Goal: Task Accomplishment & Management: Manage account settings

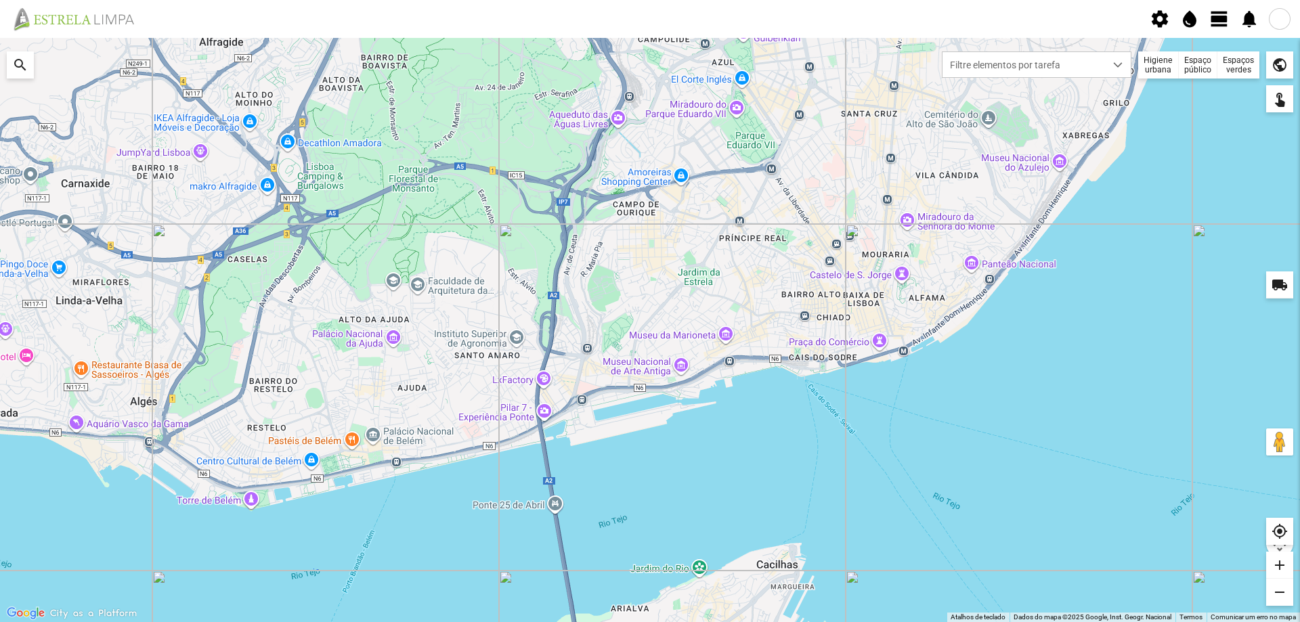
click at [1231, 64] on div "Espaços verdes" at bounding box center [1238, 64] width 42 height 27
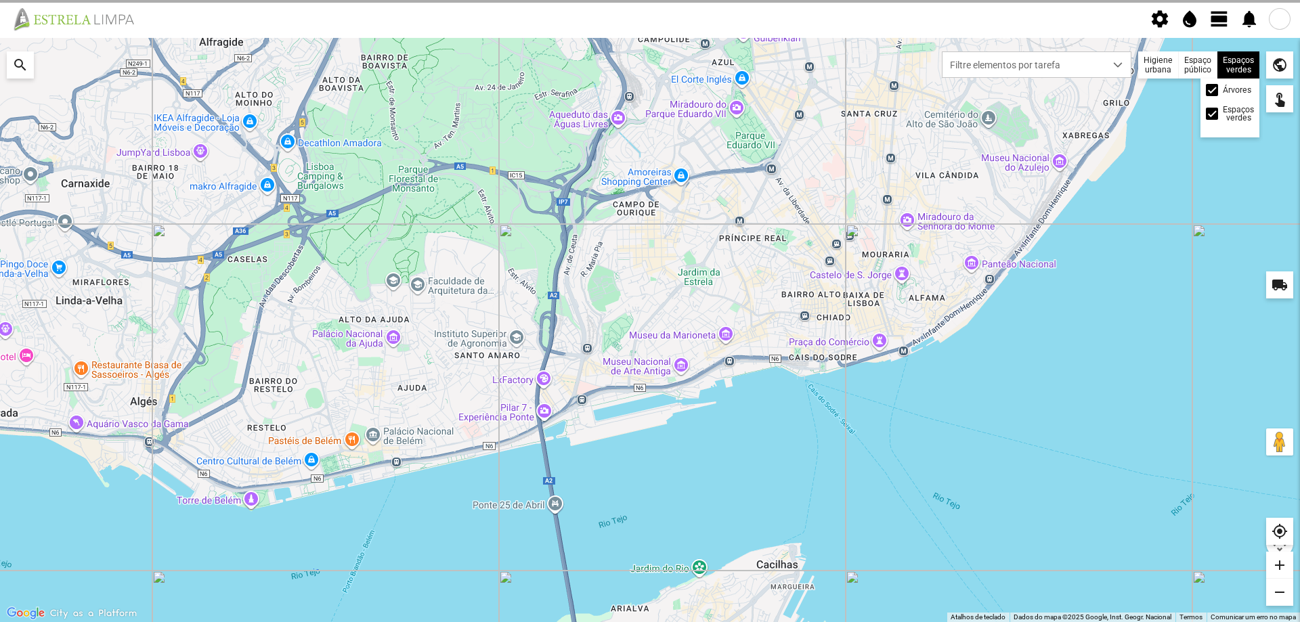
click at [1218, 85] on div "Árvores" at bounding box center [1230, 90] width 48 height 12
click at [1215, 92] on div at bounding box center [1212, 90] width 12 height 12
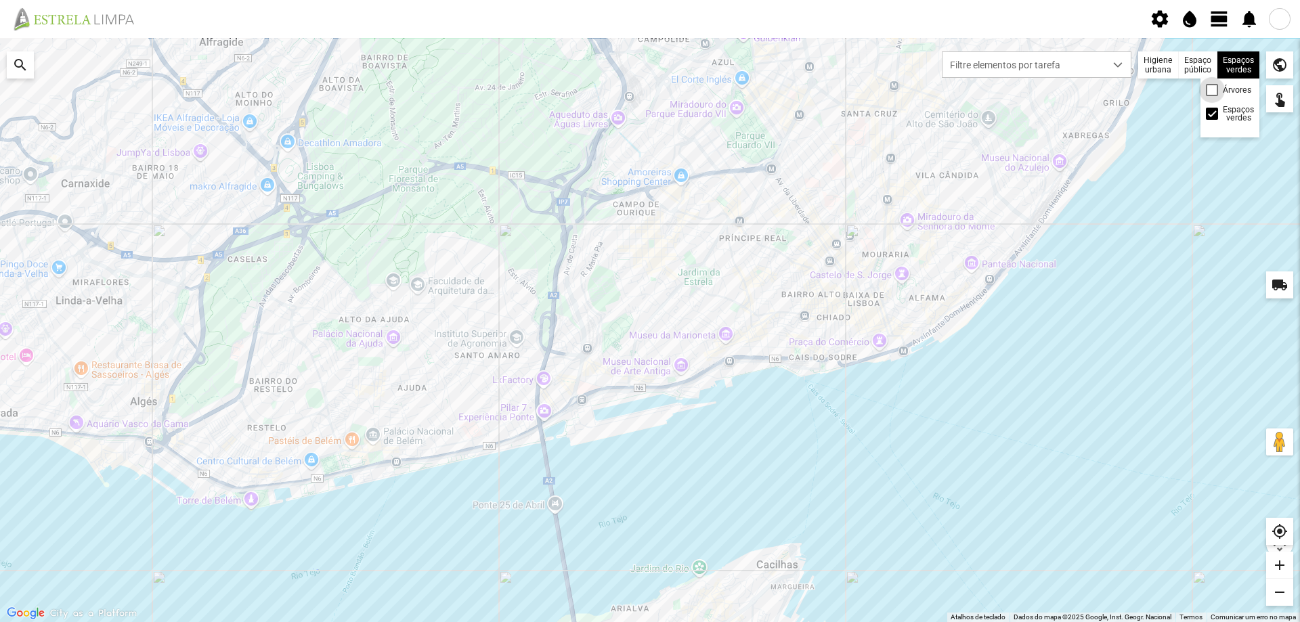
scroll to position [7, 7]
click at [1219, 20] on span "view_day" at bounding box center [1219, 19] width 20 height 20
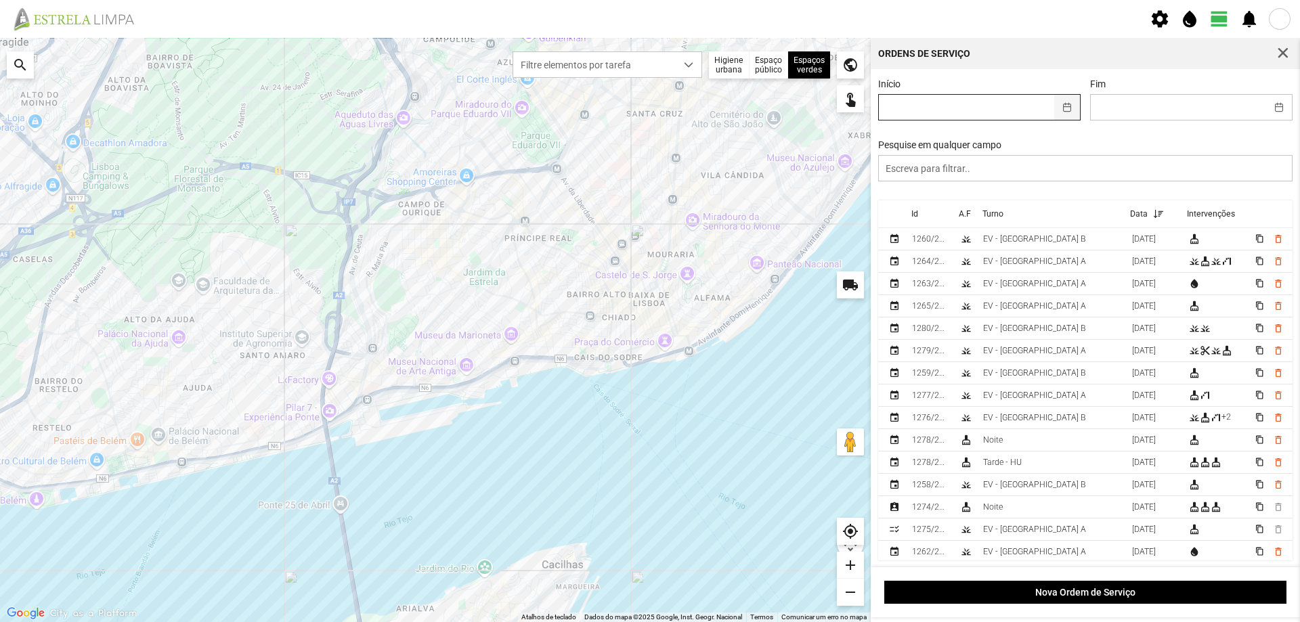
click at [1064, 106] on button "button" at bounding box center [1067, 107] width 26 height 25
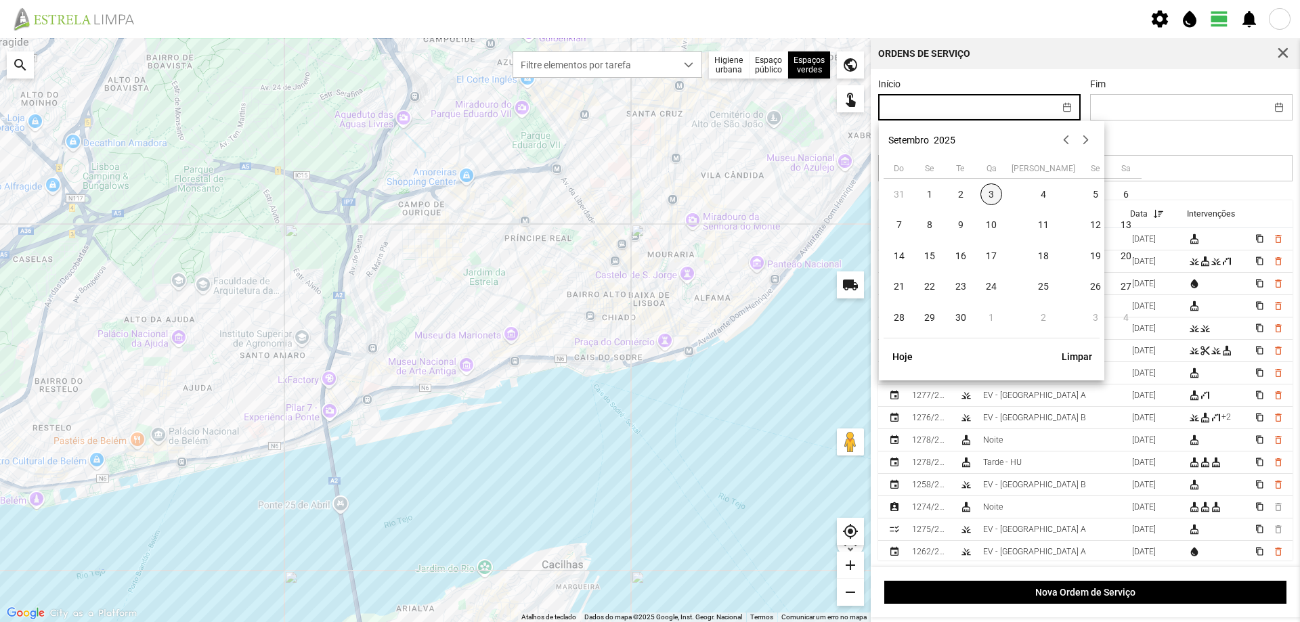
drag, startPoint x: 986, startPoint y: 192, endPoint x: 993, endPoint y: 192, distance: 7.4
click at [988, 192] on span "3" at bounding box center [991, 194] width 22 height 22
type input "[DATE]"
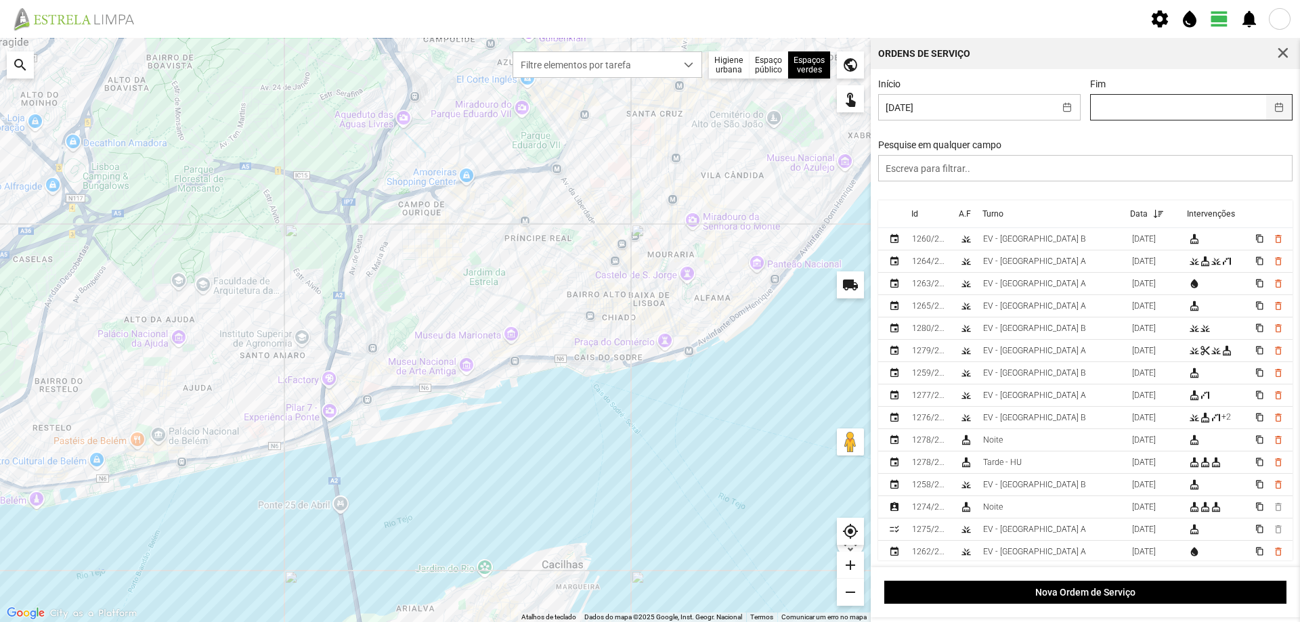
click at [1267, 103] on button "button" at bounding box center [1279, 107] width 26 height 25
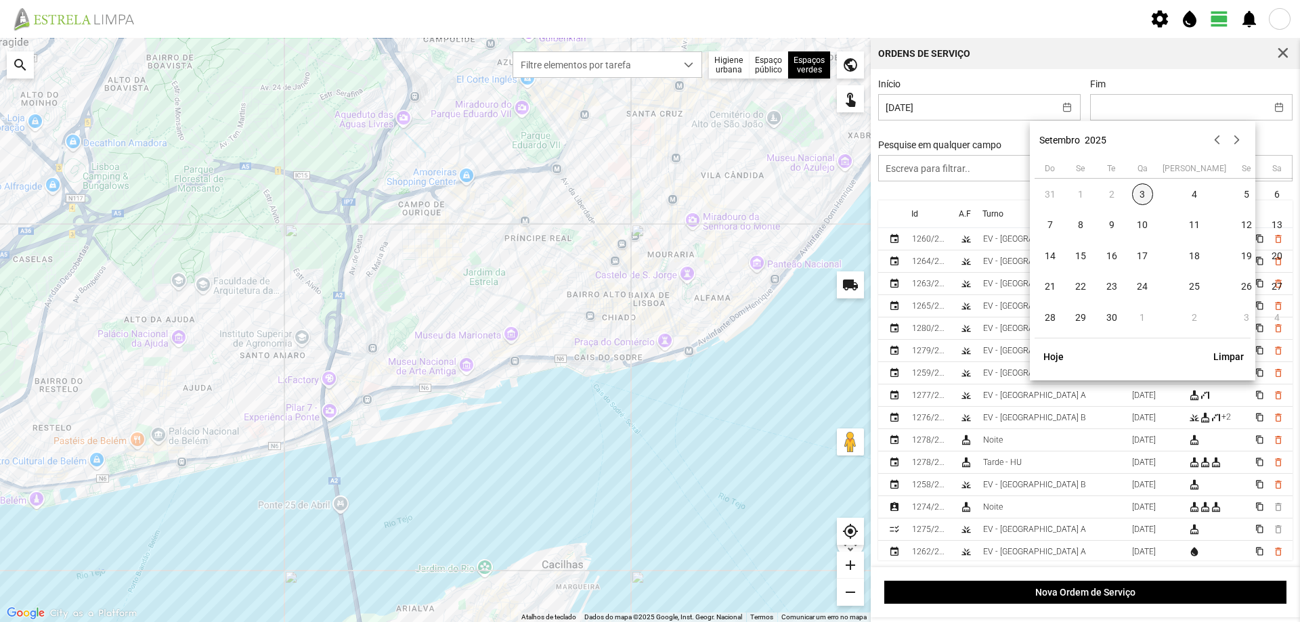
click at [1141, 189] on span "3" at bounding box center [1143, 194] width 22 height 22
type input "[DATE]"
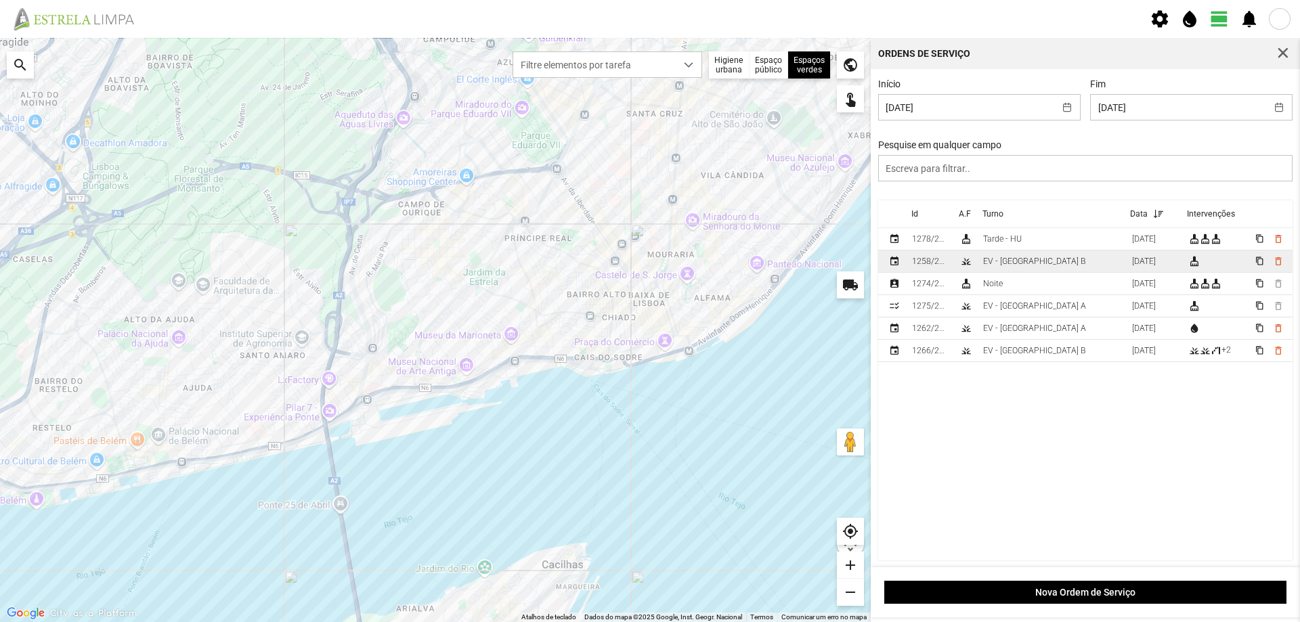
click at [1030, 262] on div "EV - [GEOGRAPHIC_DATA] B" at bounding box center [1034, 261] width 103 height 9
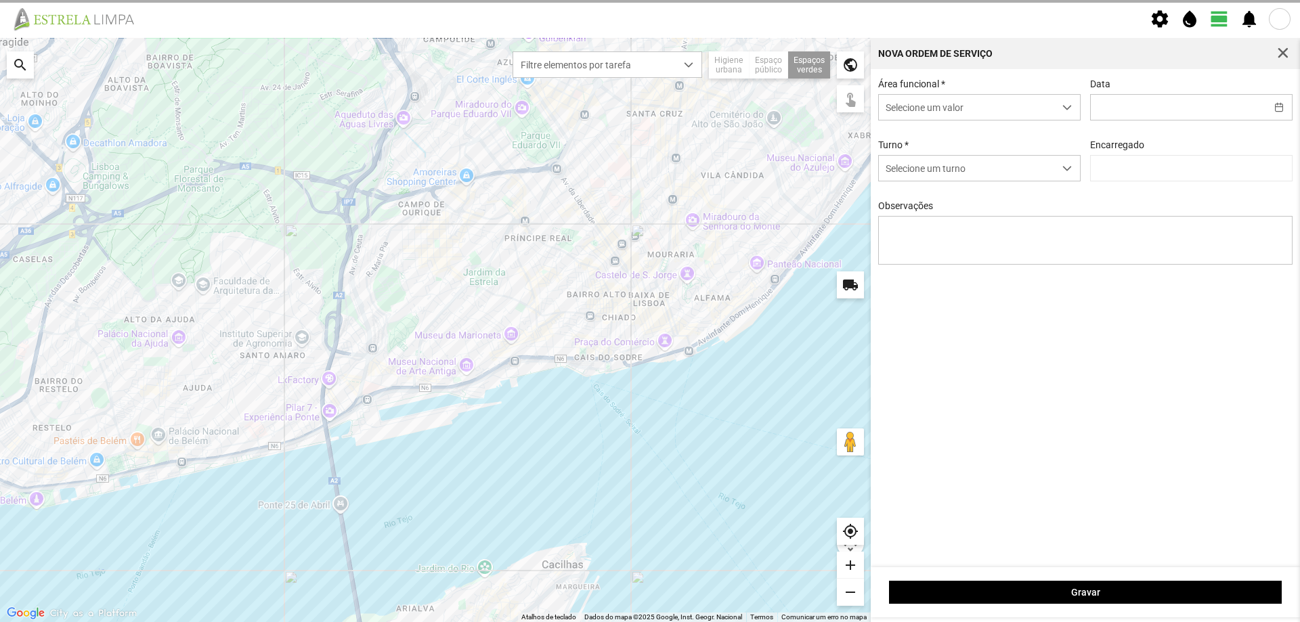
type input "[DATE]"
type textarea "Recolha de papeleiras"
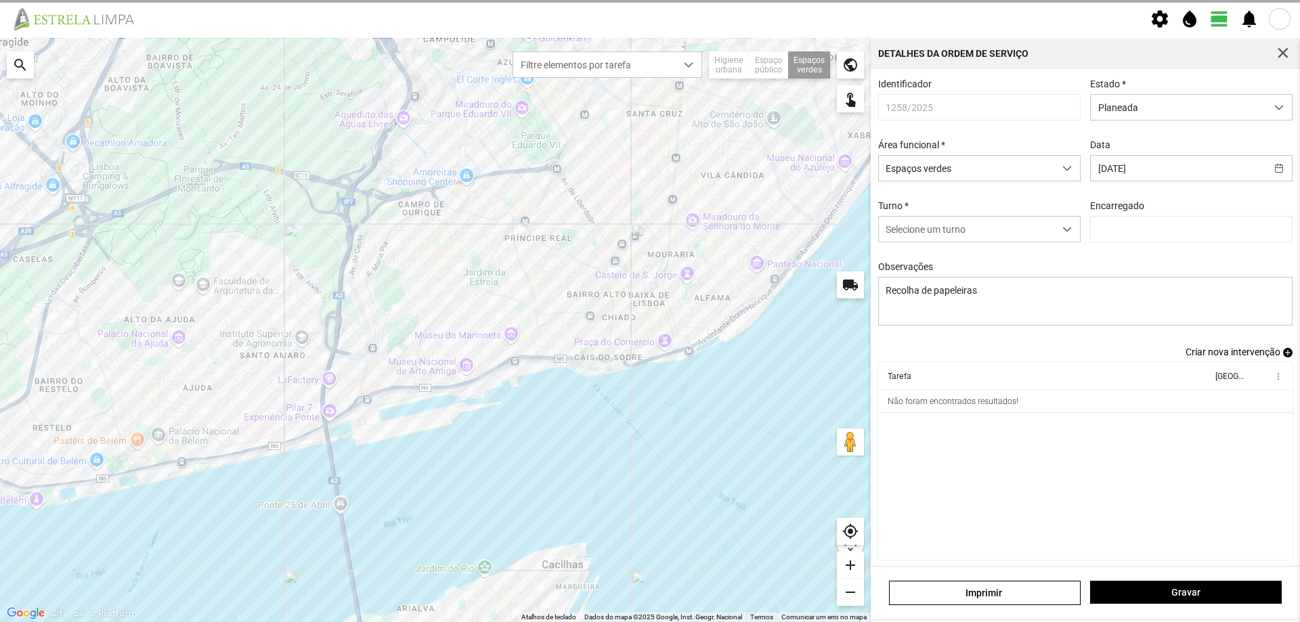
type input "[PERSON_NAME]"
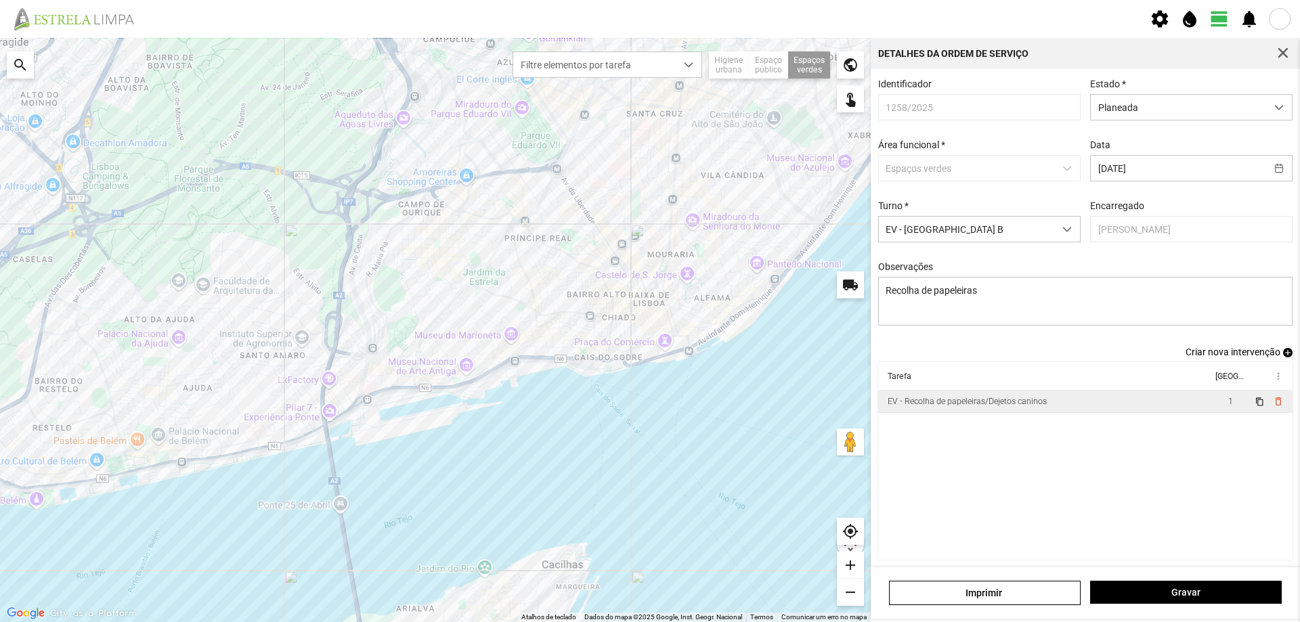
click at [1003, 406] on div "EV - Recolha de papeleiras/Dejetos caninos" at bounding box center [967, 401] width 159 height 9
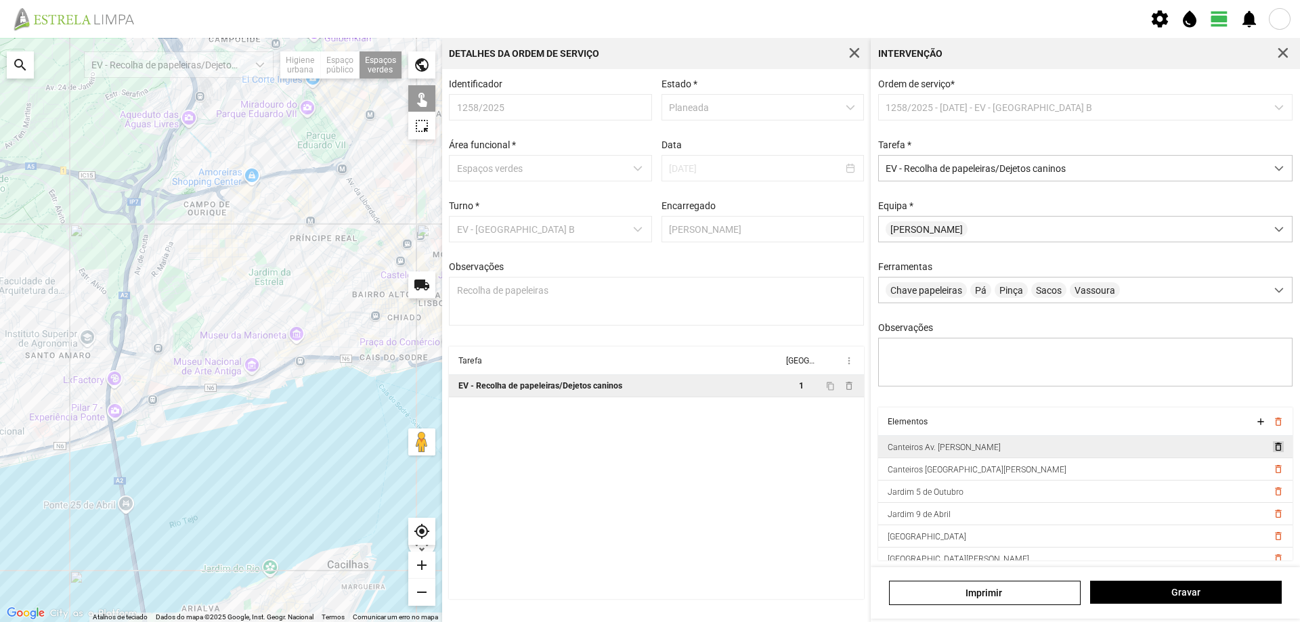
click at [1272, 452] on span "delete_outline" at bounding box center [1277, 446] width 11 height 11
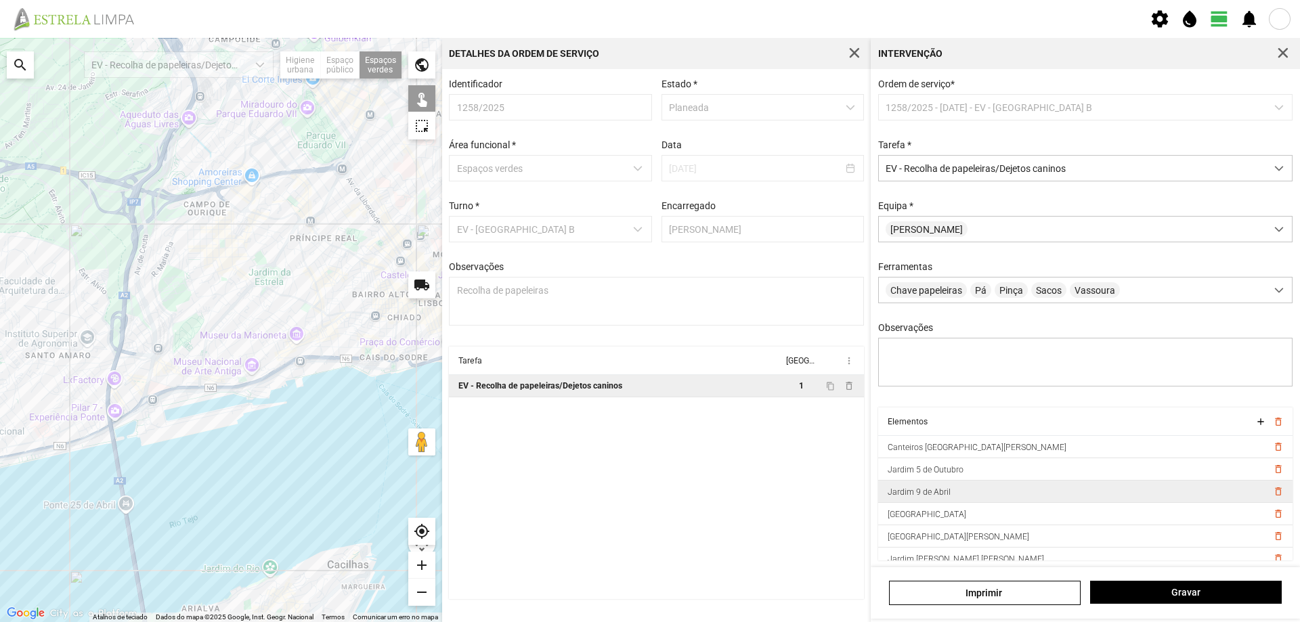
scroll to position [68, 0]
click at [1283, 53] on span "button" at bounding box center [1283, 53] width 12 height 12
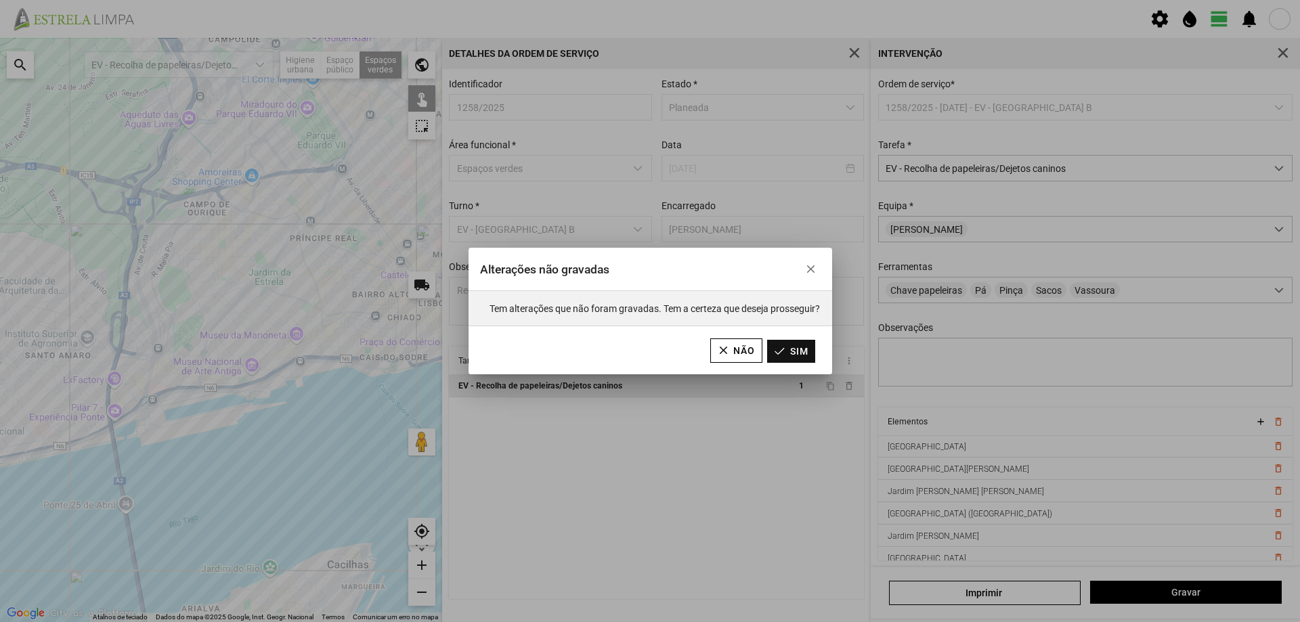
click at [777, 352] on button "Sim" at bounding box center [791, 351] width 48 height 23
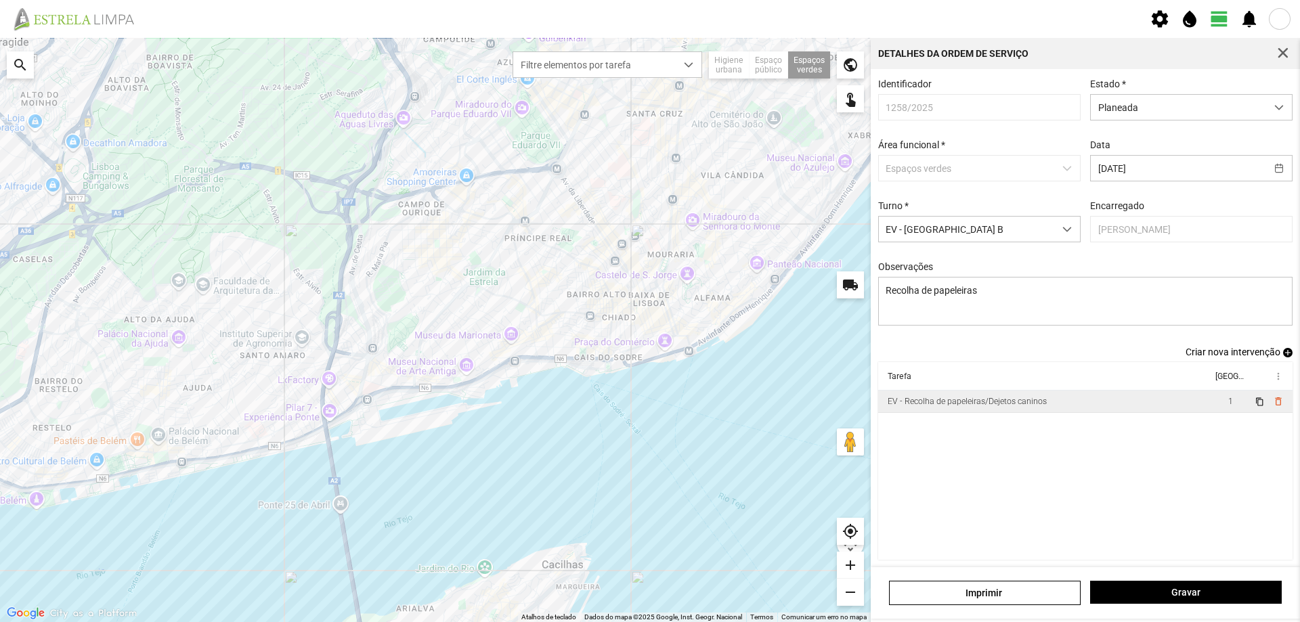
click at [1046, 409] on td "EV - Recolha de papeleiras/Dejetos caninos" at bounding box center [1045, 402] width 334 height 22
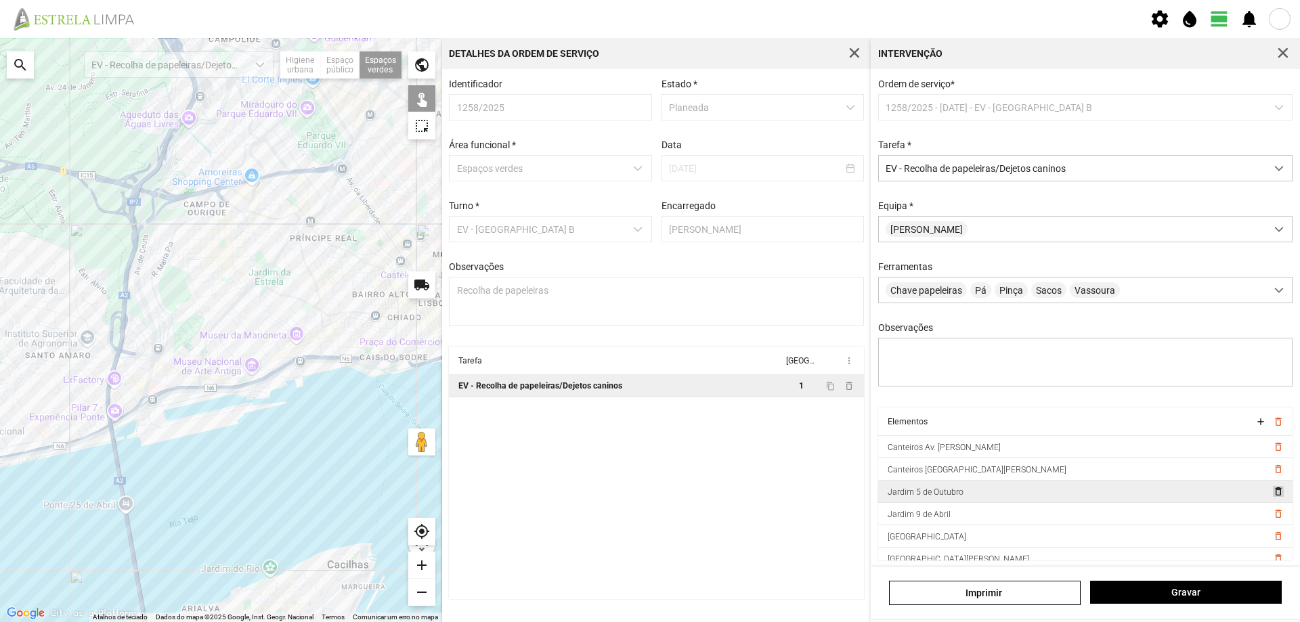
click at [1272, 494] on span "delete_outline" at bounding box center [1277, 491] width 11 height 11
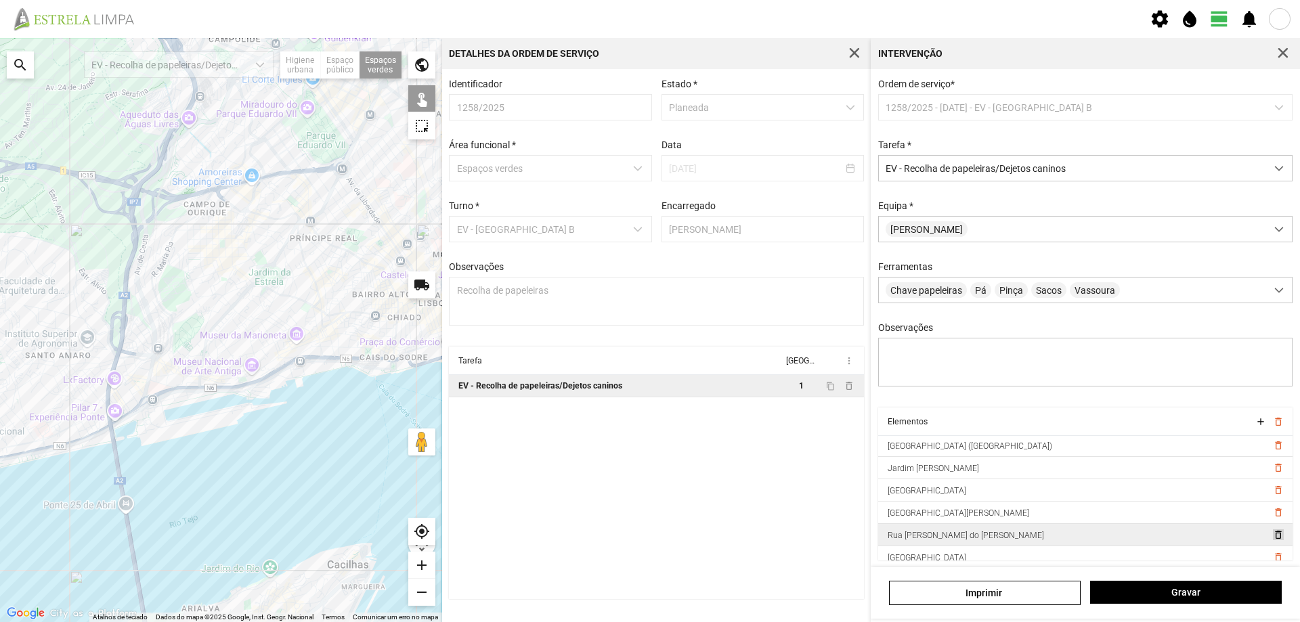
click at [1272, 540] on span "delete_outline" at bounding box center [1277, 534] width 11 height 11
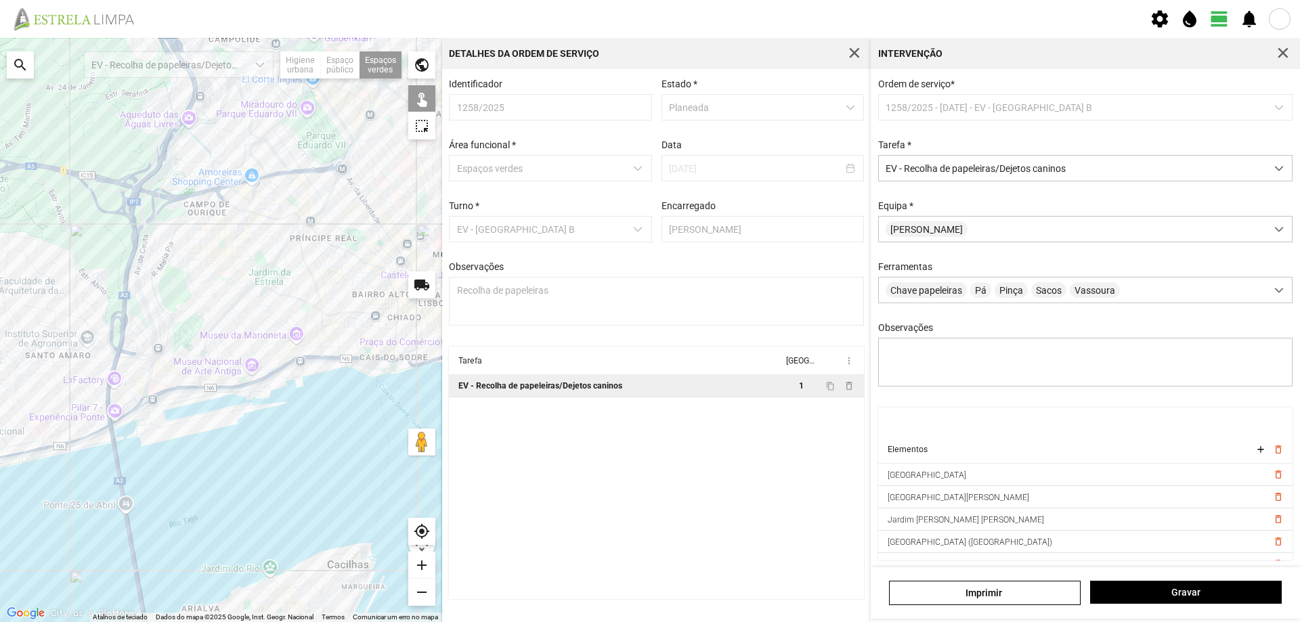
scroll to position [30, 0]
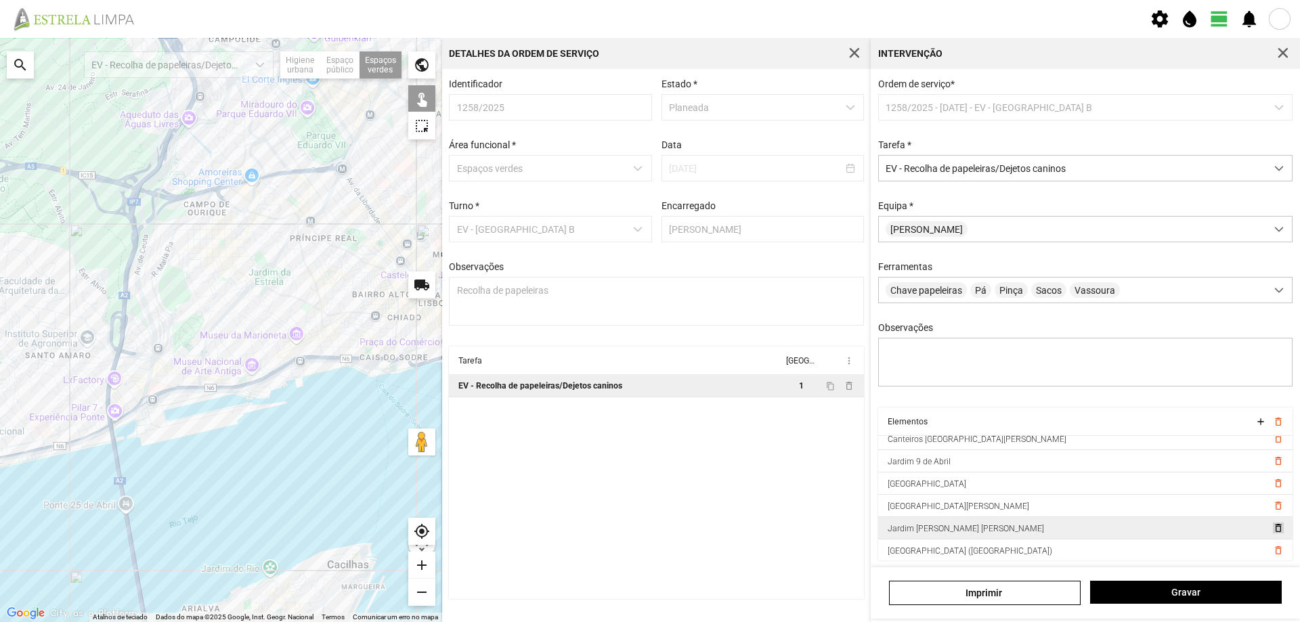
click at [1272, 525] on span "delete_outline" at bounding box center [1277, 528] width 11 height 11
click at [1272, 528] on span "delete_outline" at bounding box center [1277, 528] width 11 height 11
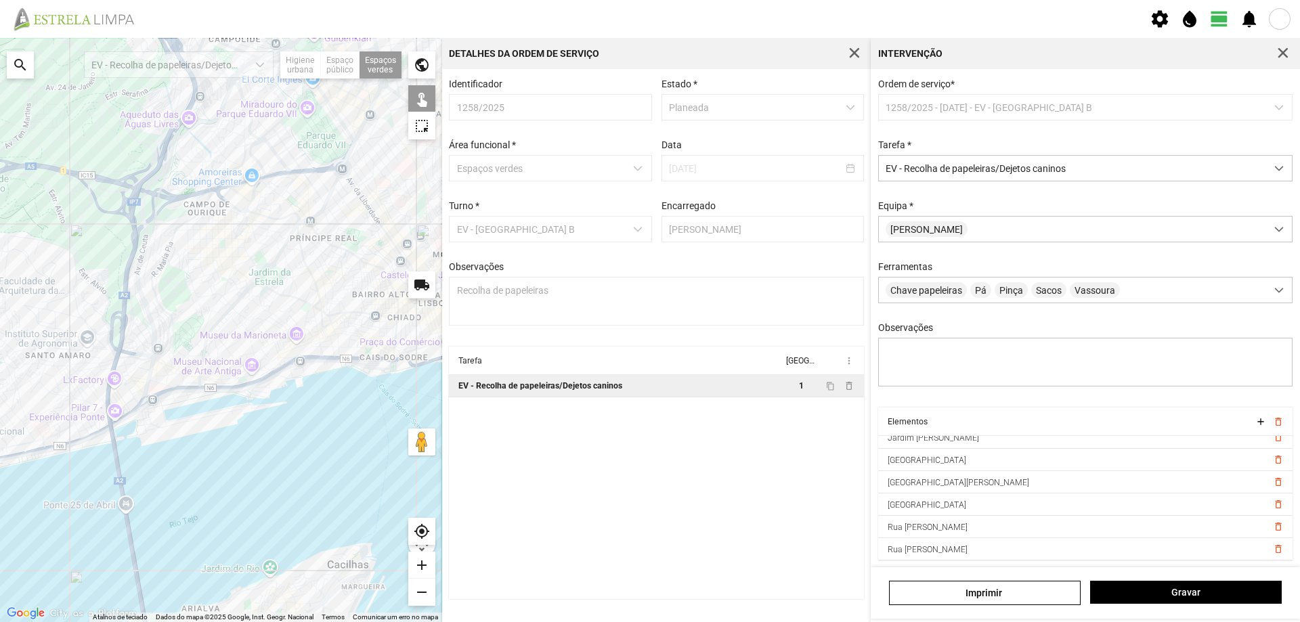
scroll to position [7, 0]
click at [1272, 504] on span "delete_outline" at bounding box center [1277, 504] width 11 height 11
click at [1158, 591] on span "Gravar" at bounding box center [1185, 592] width 177 height 11
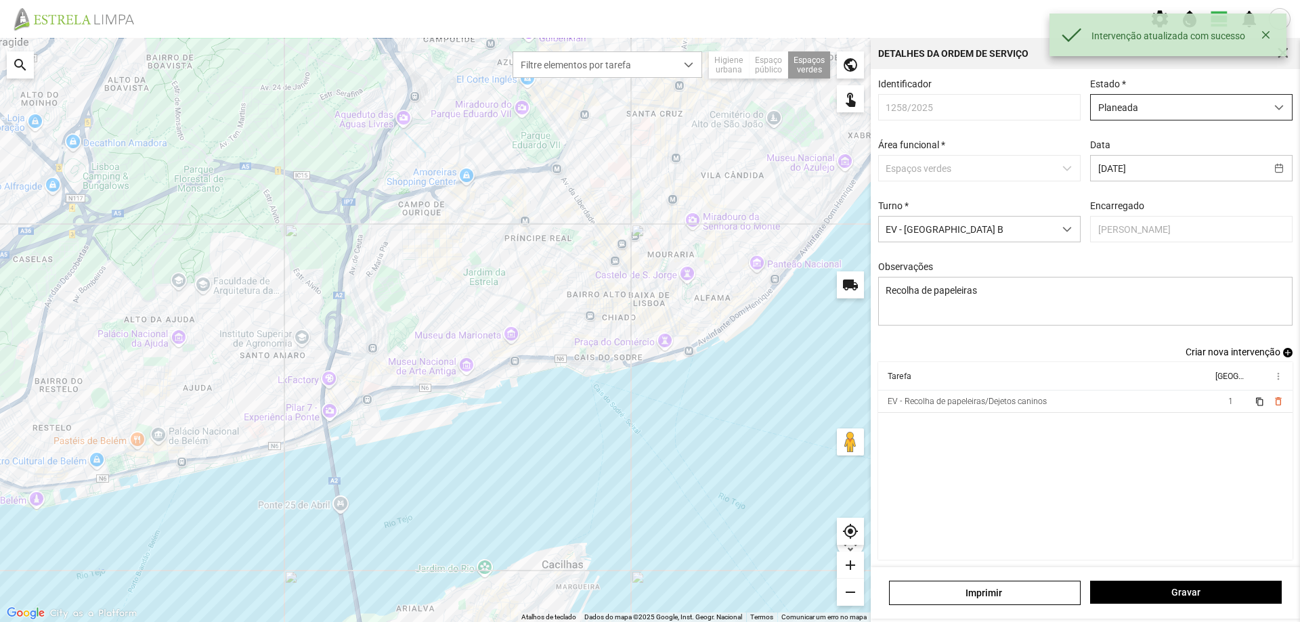
click at [1233, 100] on span "Planeada" at bounding box center [1178, 107] width 175 height 25
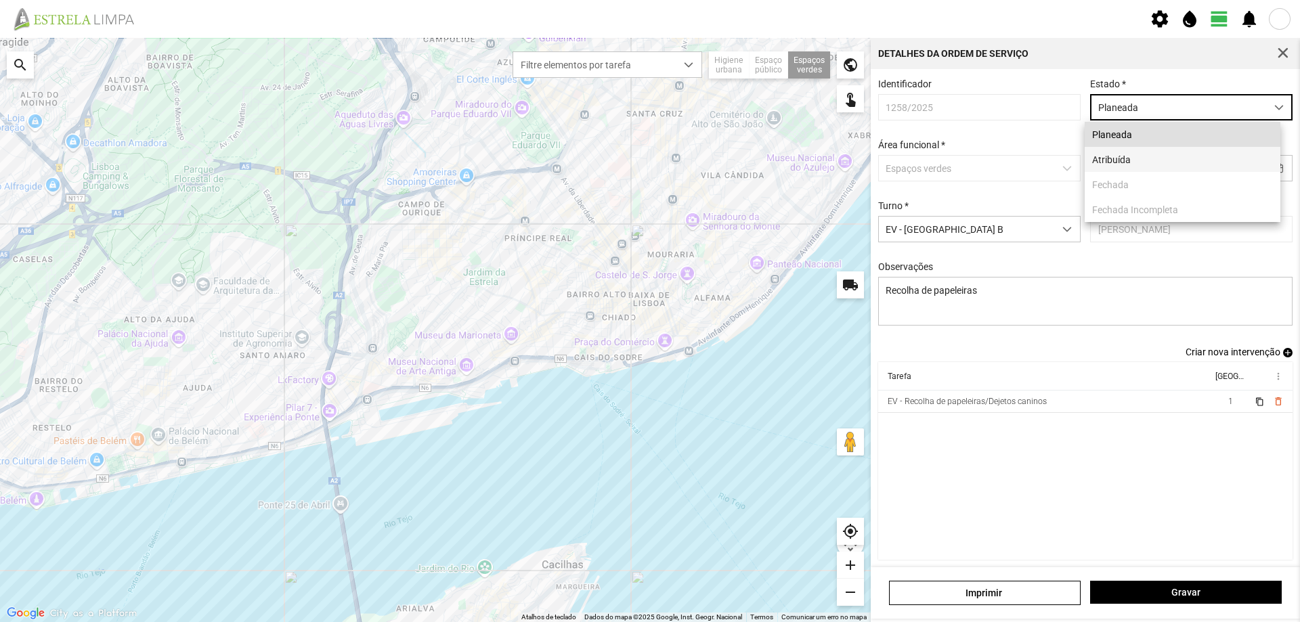
click at [1152, 163] on li "Atribuída" at bounding box center [1183, 159] width 196 height 25
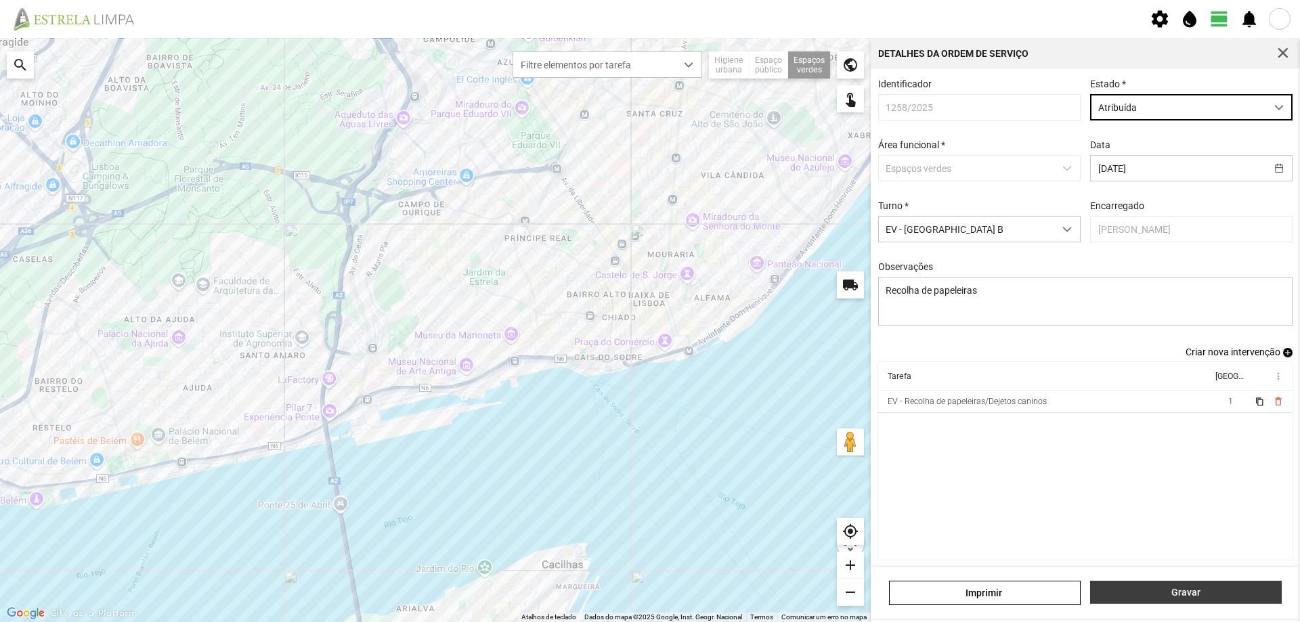
click at [1177, 588] on span "Gravar" at bounding box center [1185, 592] width 177 height 11
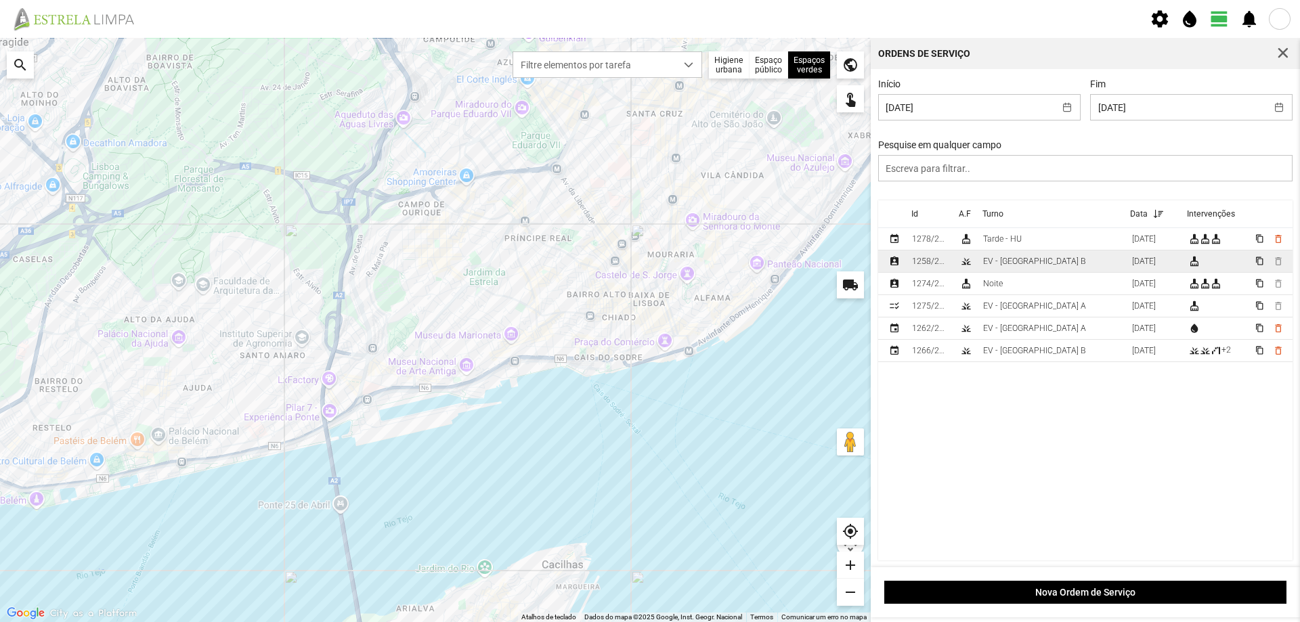
click at [1027, 266] on div "EV - [GEOGRAPHIC_DATA] B" at bounding box center [1034, 261] width 103 height 9
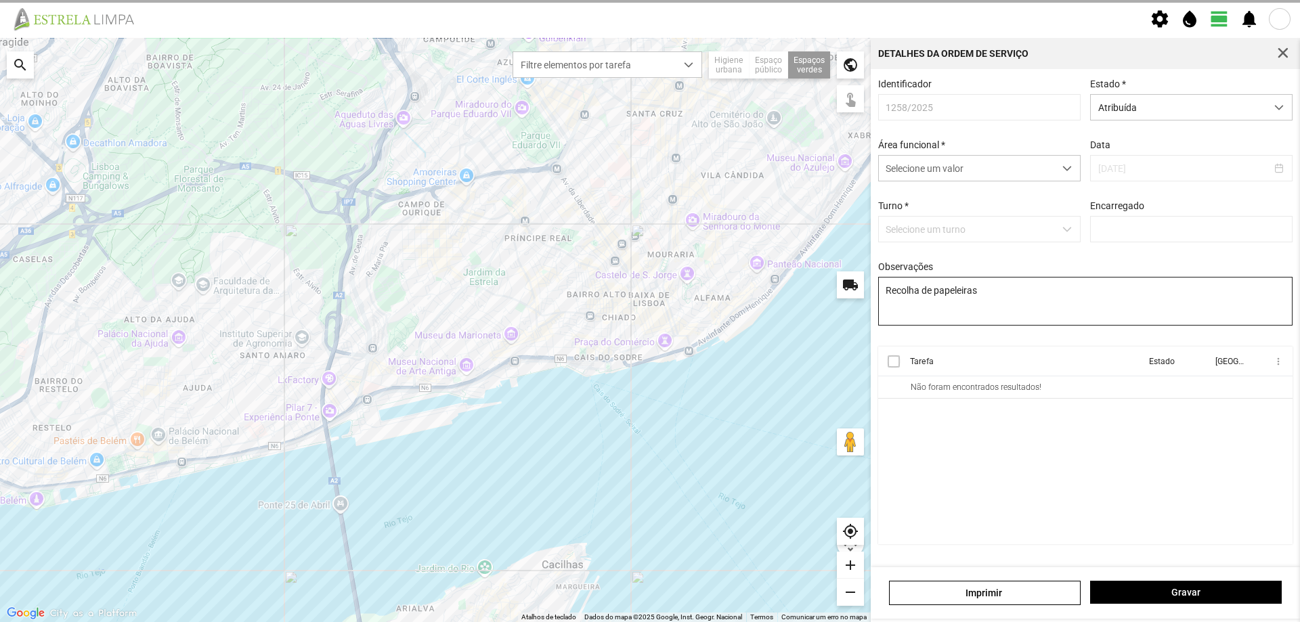
type input "[PERSON_NAME]"
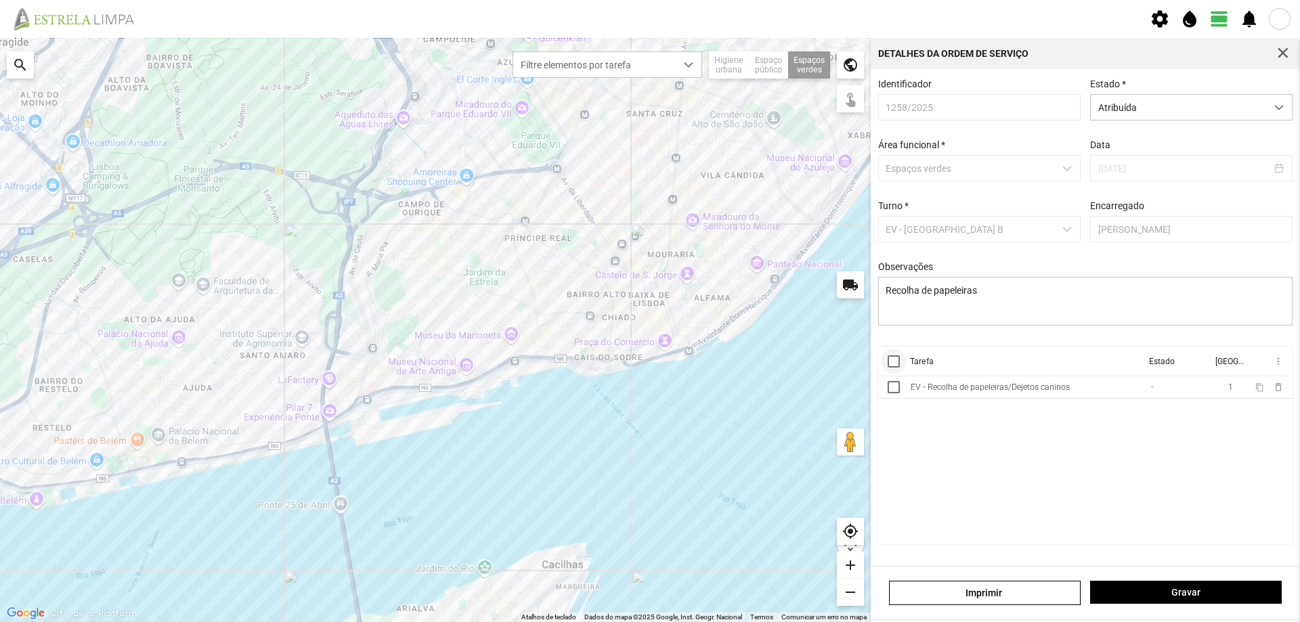
click at [894, 367] on div at bounding box center [894, 361] width 12 height 12
click at [1278, 367] on span "more_vert" at bounding box center [1277, 361] width 11 height 11
click at [1226, 391] on span "Marcar como Concluída" at bounding box center [1206, 388] width 100 height 9
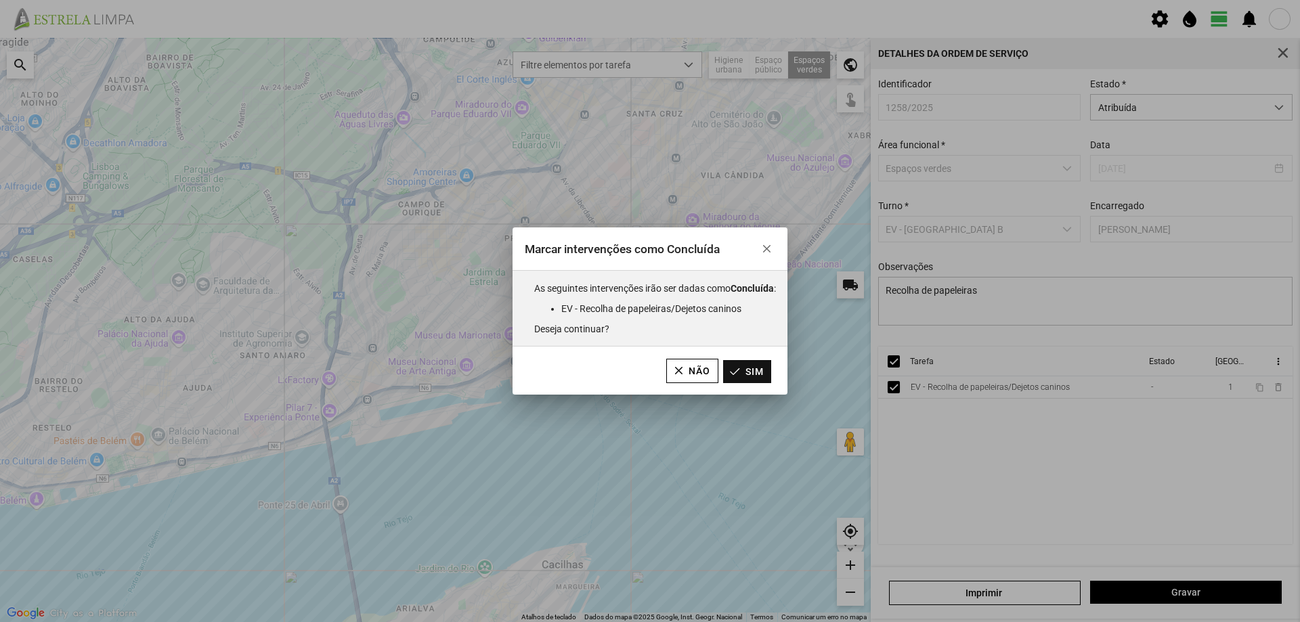
click at [761, 374] on button "Sim" at bounding box center [747, 371] width 48 height 23
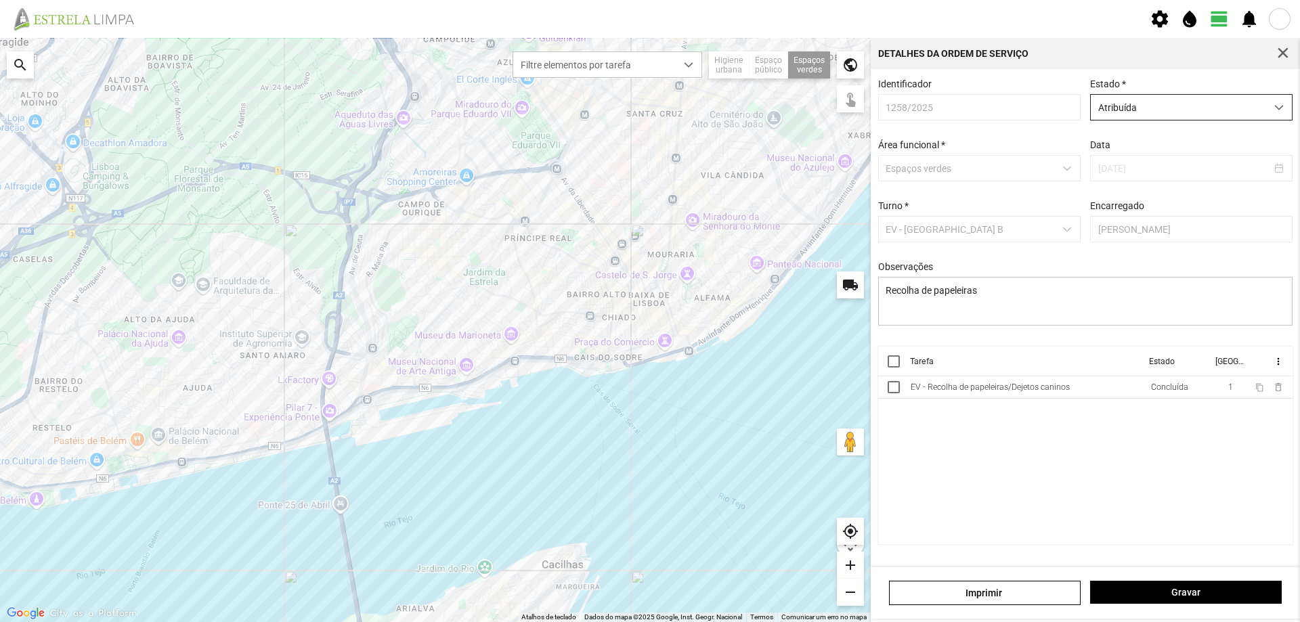
click at [1230, 114] on span "Atribuída" at bounding box center [1178, 107] width 175 height 25
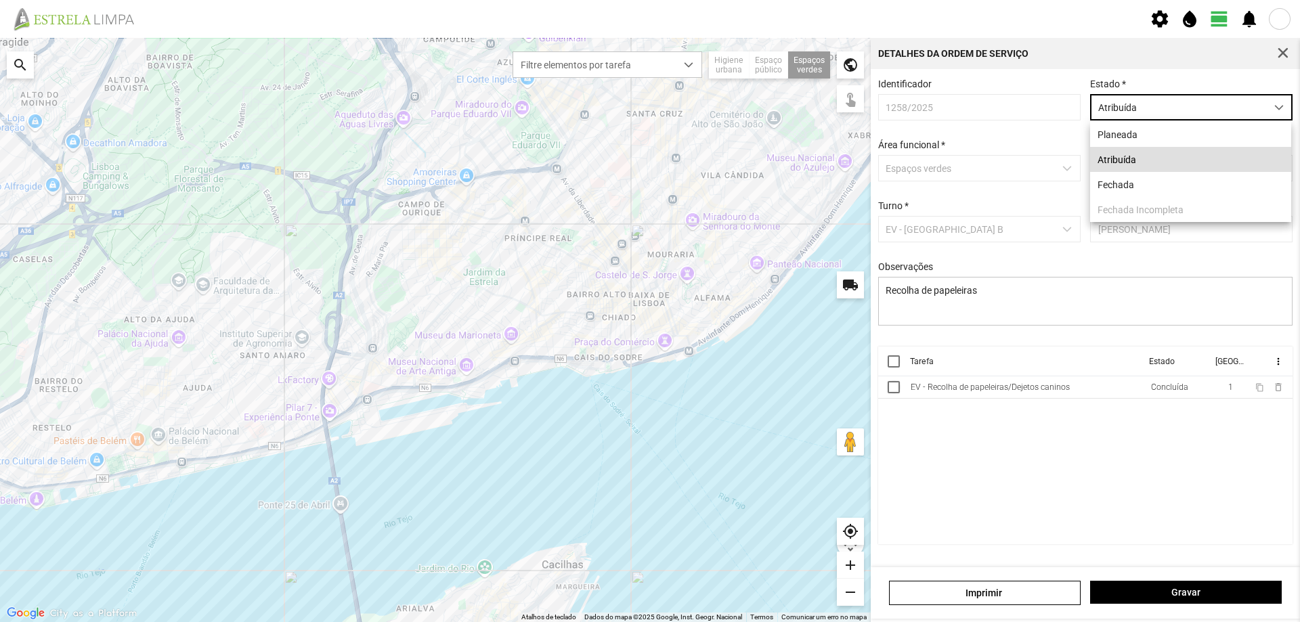
scroll to position [7, 60]
click at [1112, 184] on li "Fechada" at bounding box center [1190, 184] width 201 height 25
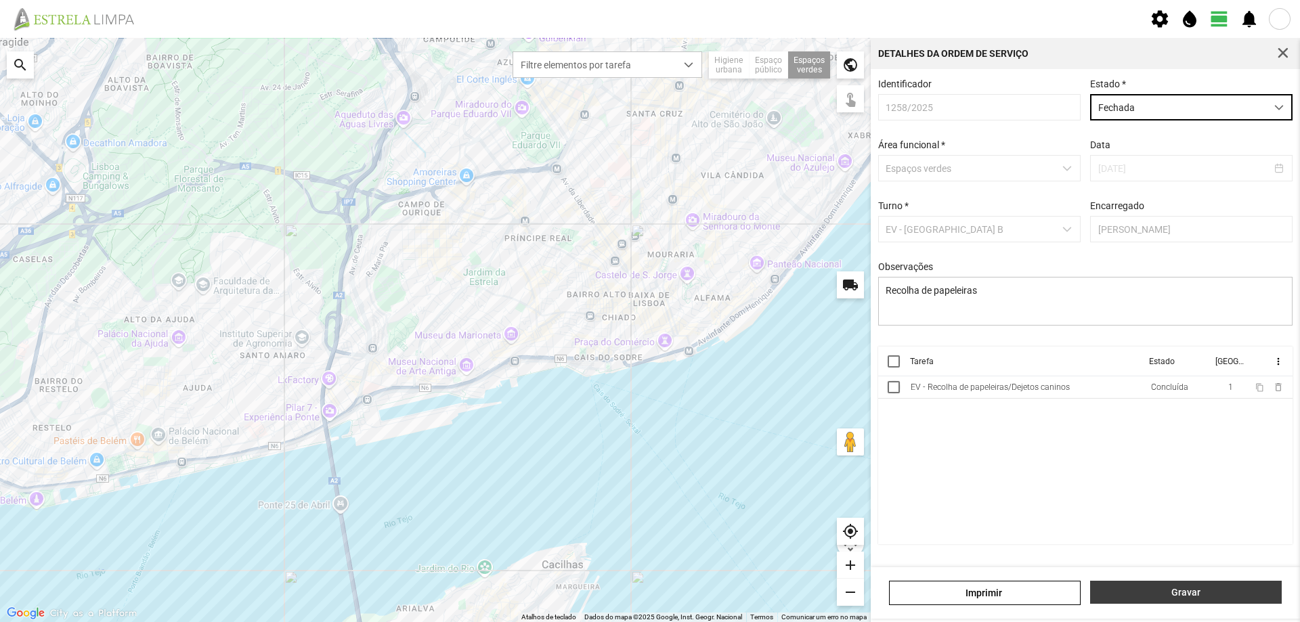
click at [1168, 585] on button "Gravar" at bounding box center [1186, 592] width 192 height 23
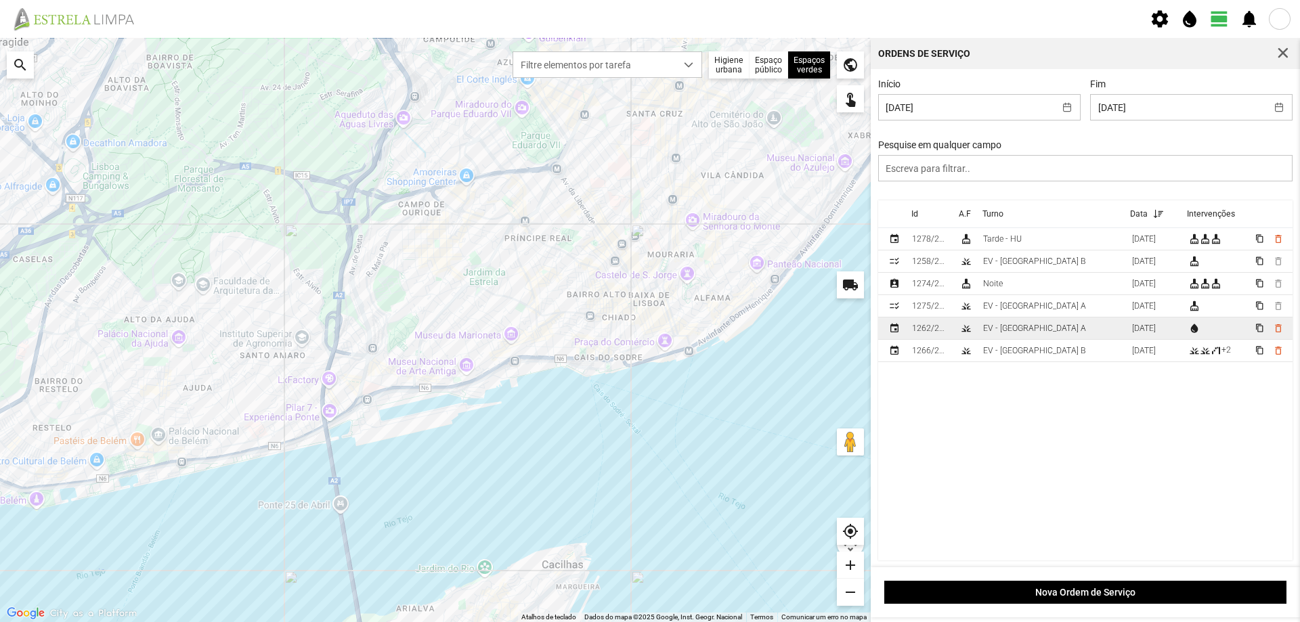
click at [1049, 329] on td "EV - [GEOGRAPHIC_DATA] A" at bounding box center [1052, 329] width 149 height 22
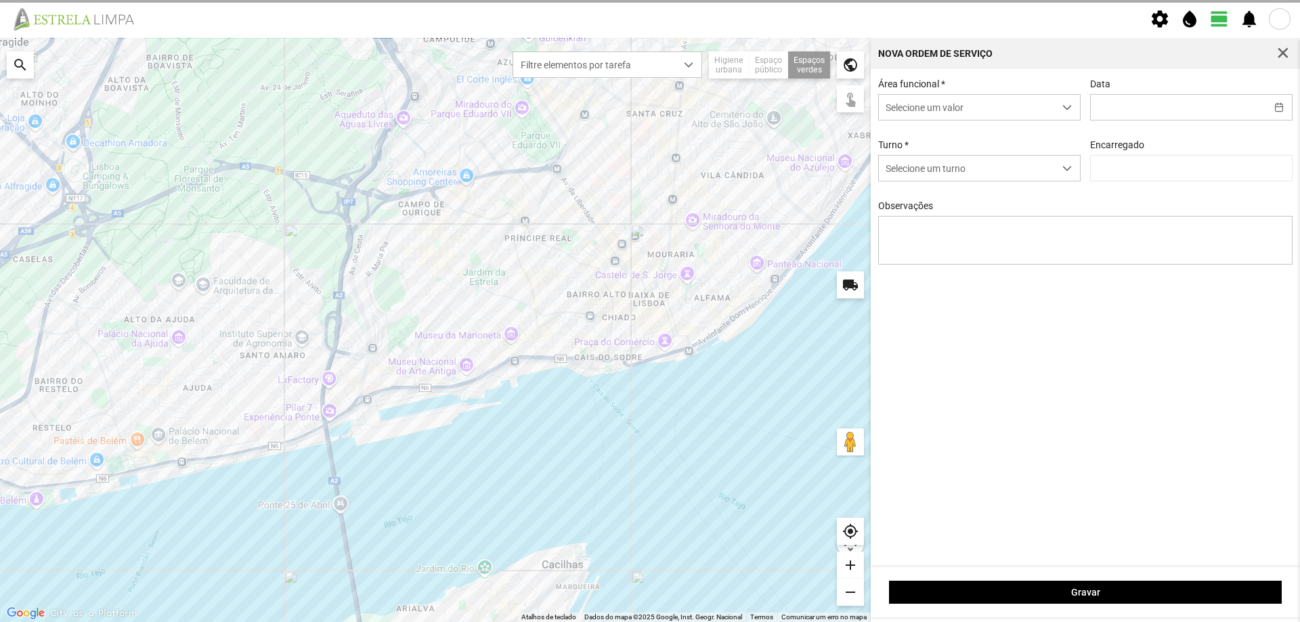
type input "[DATE]"
type input "[PERSON_NAME]"
type textarea "Sede e Viveiro, [GEOGRAPHIC_DATA] Antiga e Condomínio do Quelhas e Av. [PERSON_…"
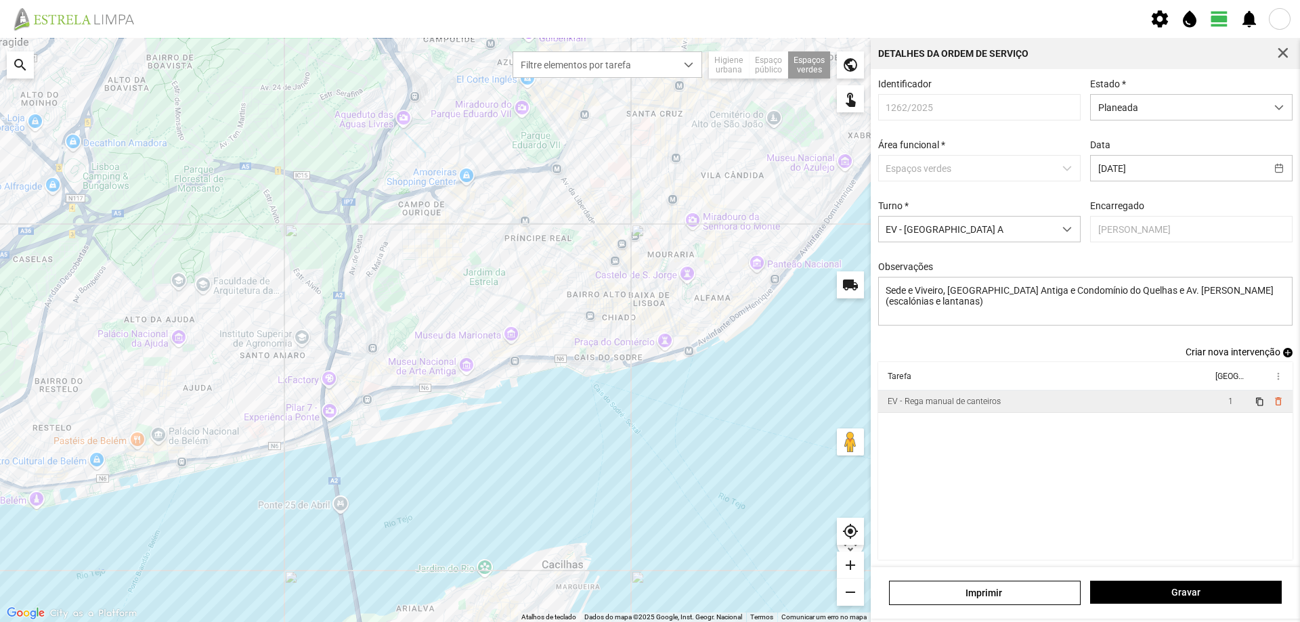
click at [1039, 408] on td "EV - Rega manual de canteiros" at bounding box center [1045, 402] width 334 height 22
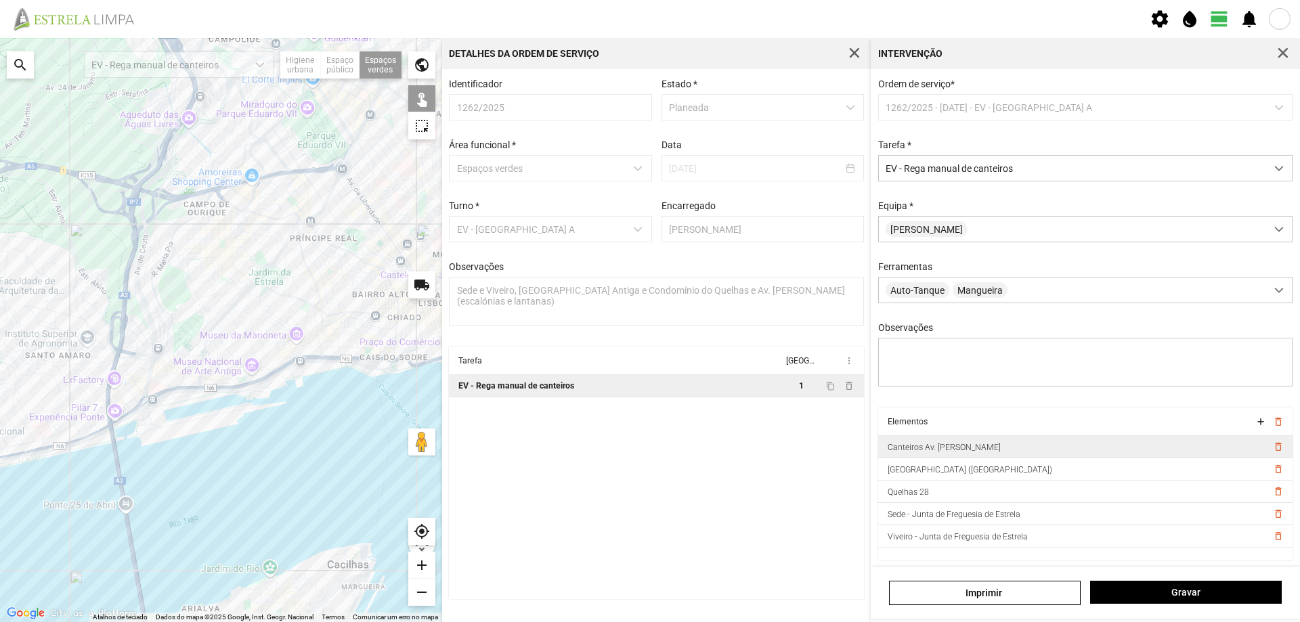
scroll to position [7, 0]
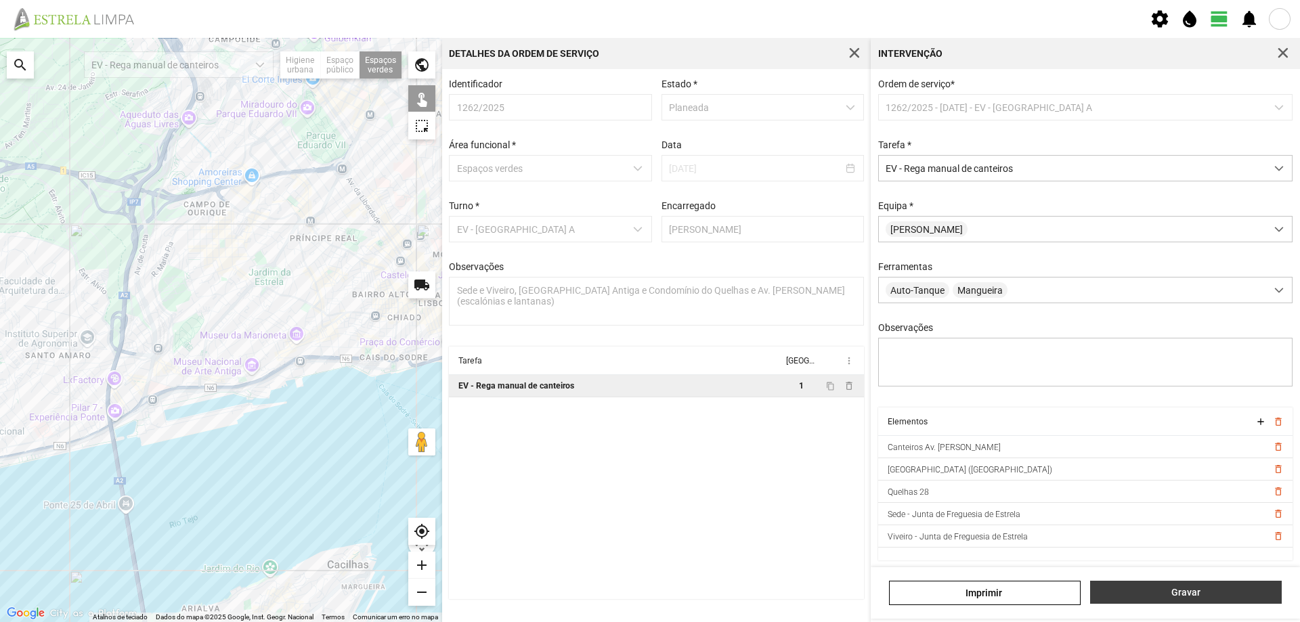
click at [1163, 586] on button "Gravar" at bounding box center [1186, 592] width 192 height 23
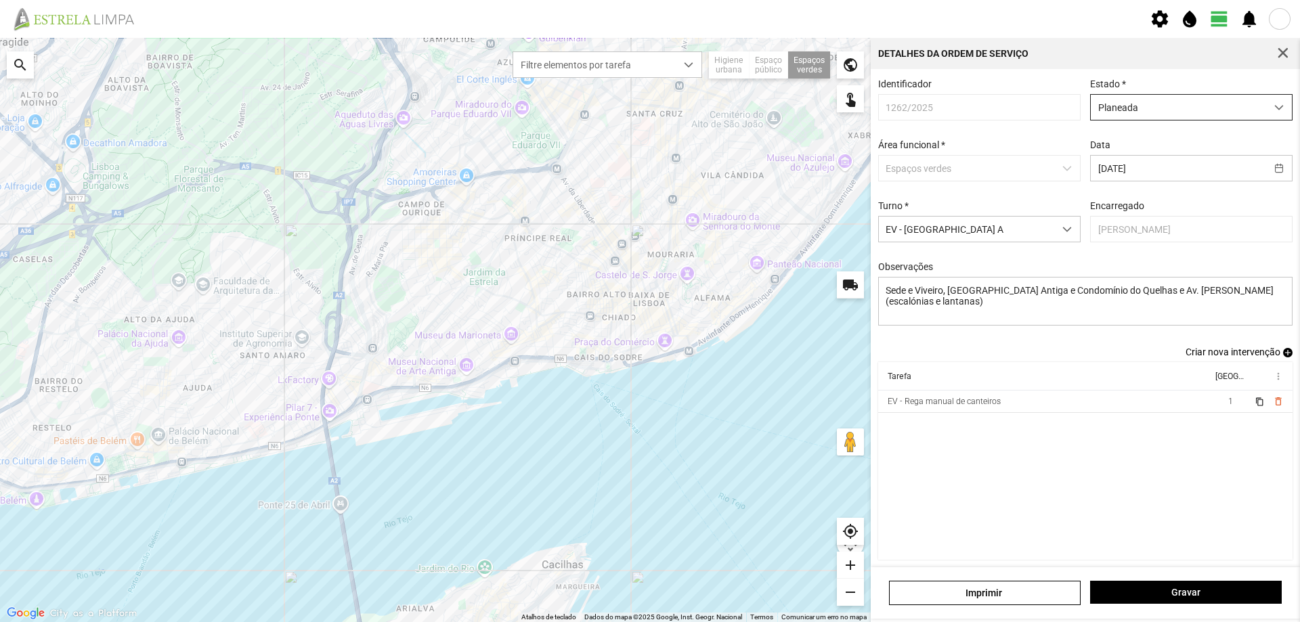
click at [1186, 111] on span "Planeada" at bounding box center [1178, 107] width 175 height 25
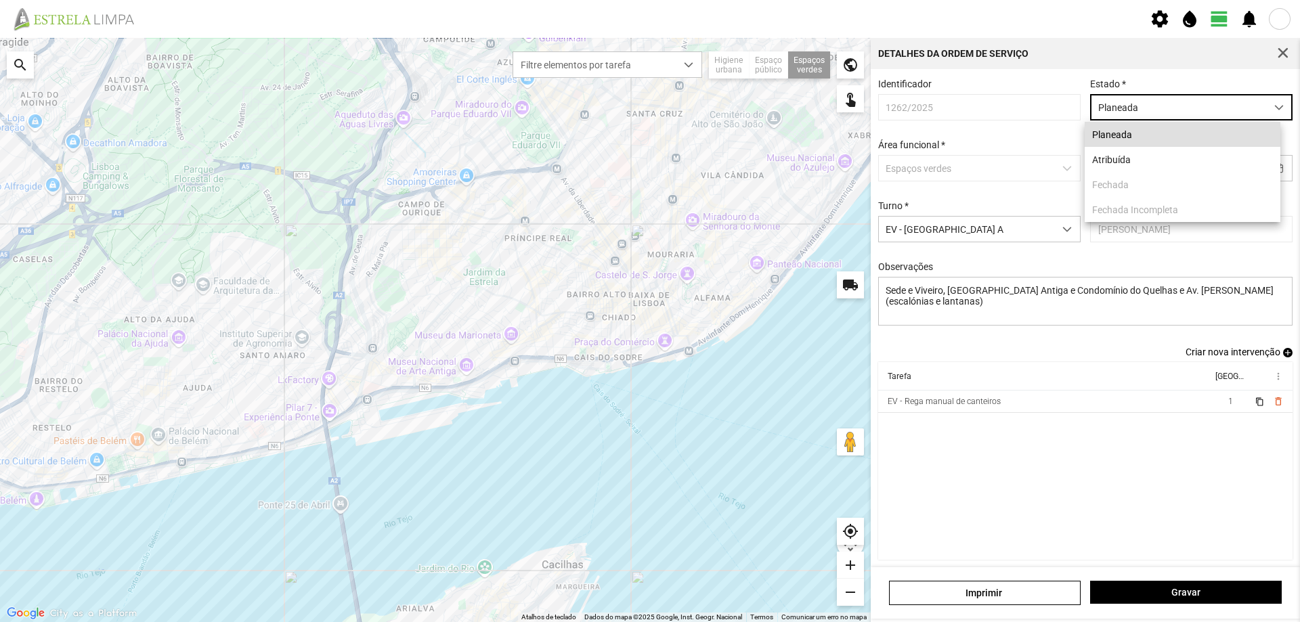
scroll to position [7, 60]
click at [1129, 155] on li "Atribuída" at bounding box center [1183, 159] width 196 height 25
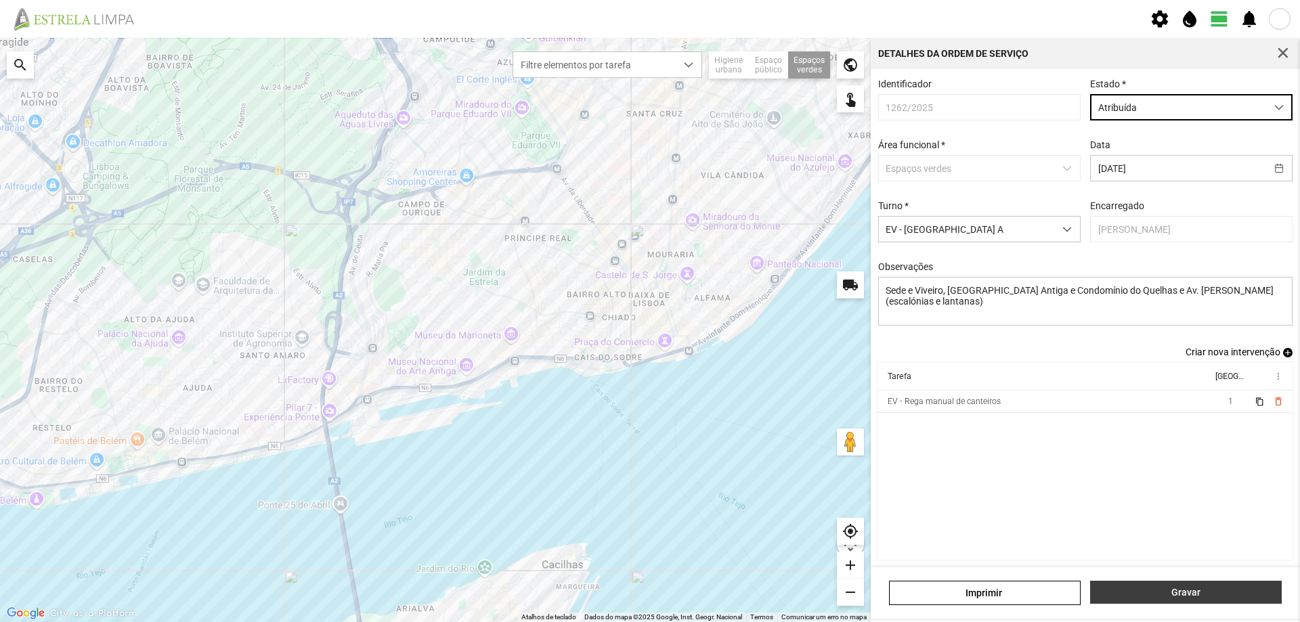
click at [1196, 589] on span "Gravar" at bounding box center [1185, 592] width 177 height 11
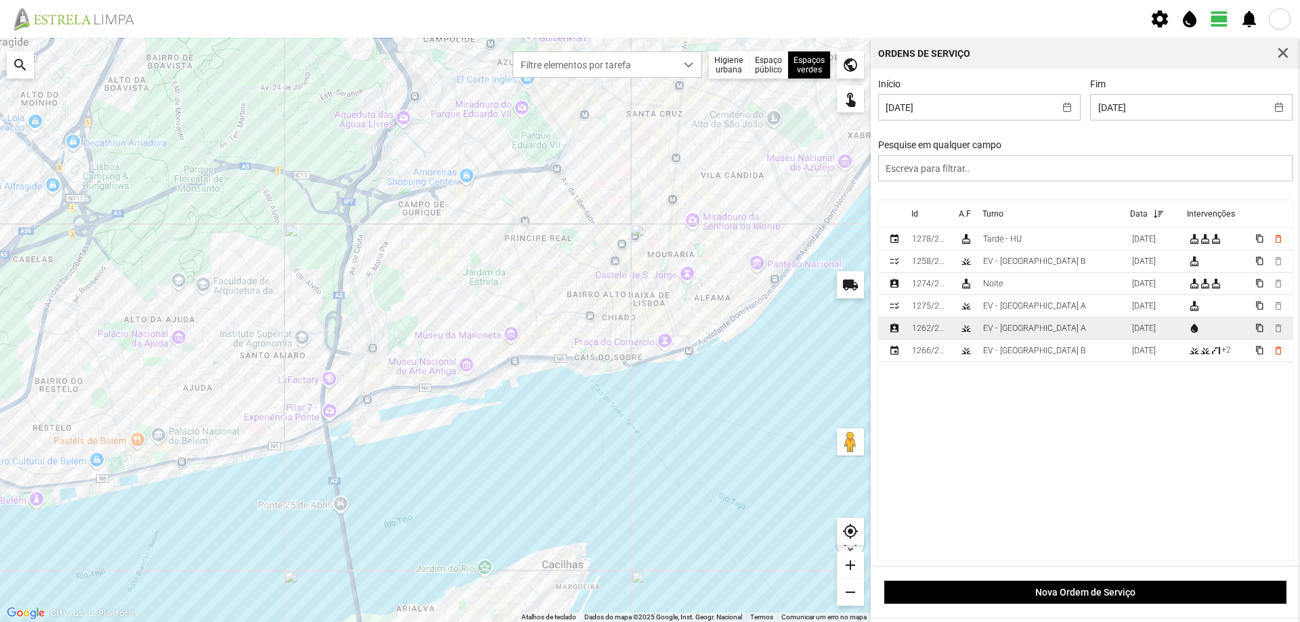
click at [1054, 330] on td "EV - [GEOGRAPHIC_DATA] A" at bounding box center [1052, 329] width 149 height 22
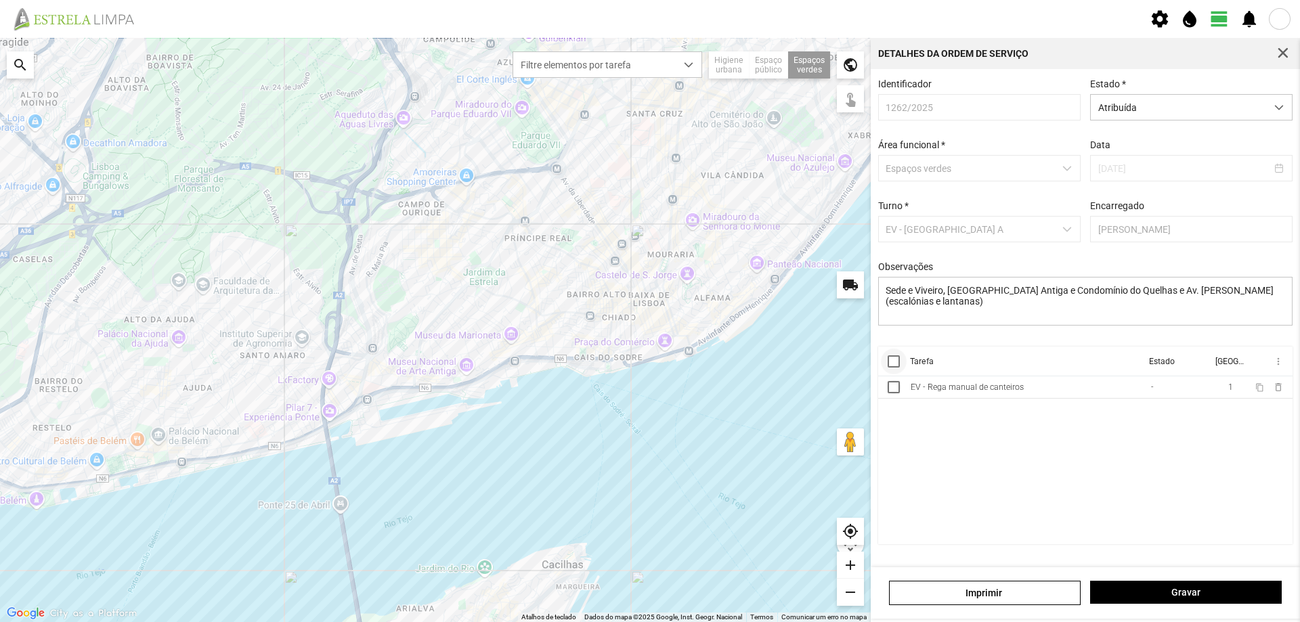
click at [897, 367] on div at bounding box center [894, 361] width 12 height 12
click at [1277, 366] on span "more_vert" at bounding box center [1277, 361] width 11 height 11
click at [1227, 389] on span "Marcar como Concluída" at bounding box center [1206, 388] width 100 height 9
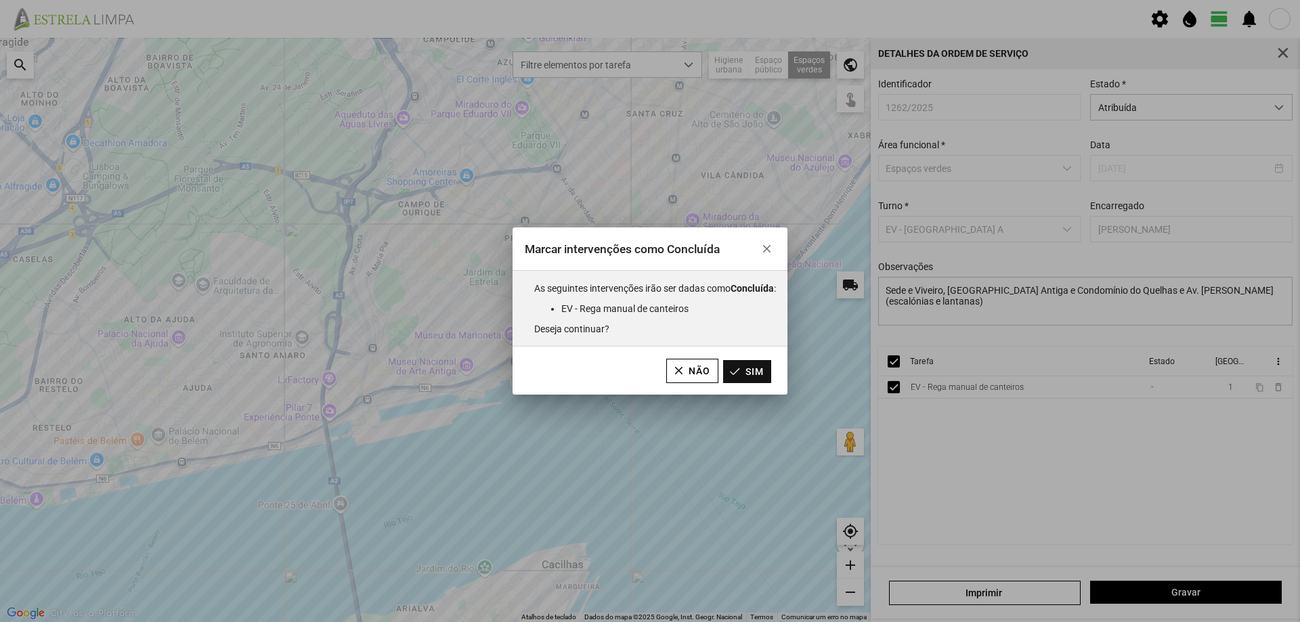
click at [760, 370] on button "Sim" at bounding box center [747, 371] width 48 height 23
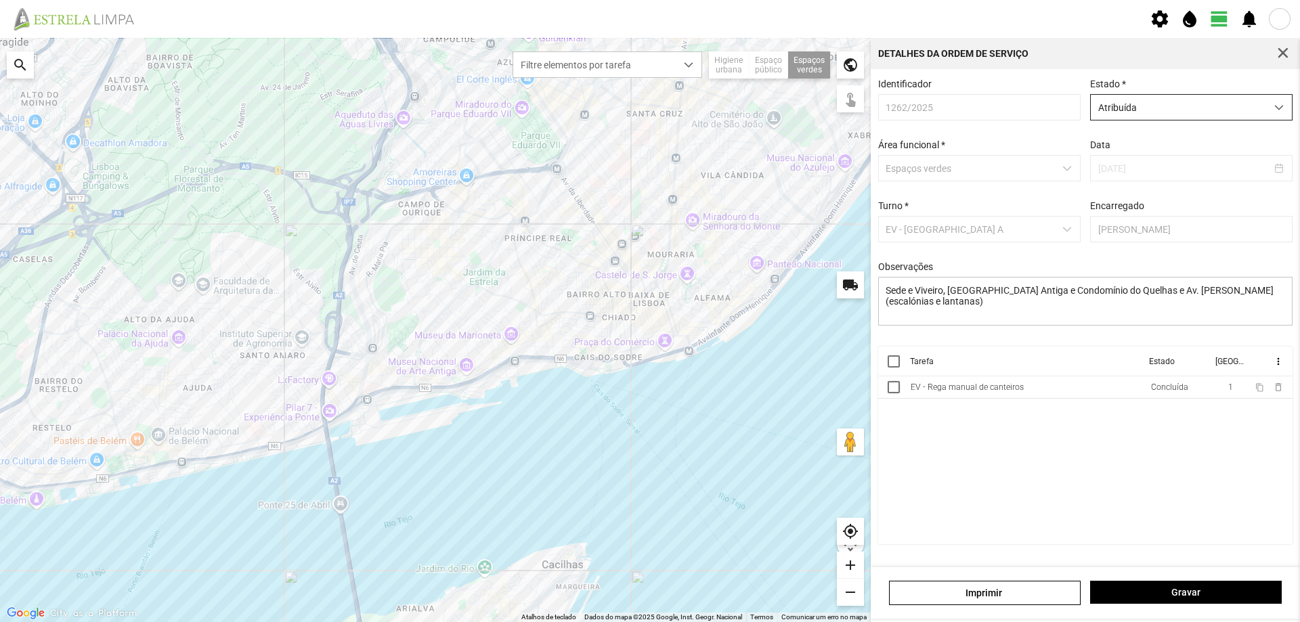
click at [1212, 118] on span "Atribuída" at bounding box center [1178, 107] width 175 height 25
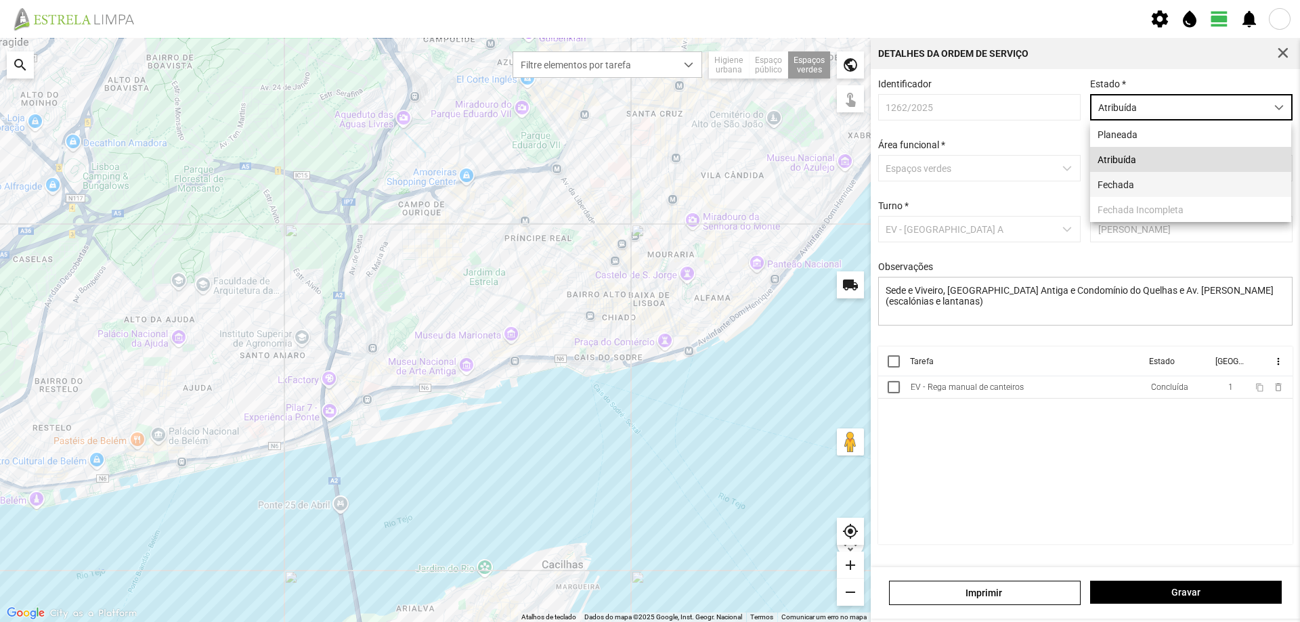
click at [1172, 183] on li "Fechada" at bounding box center [1190, 184] width 201 height 25
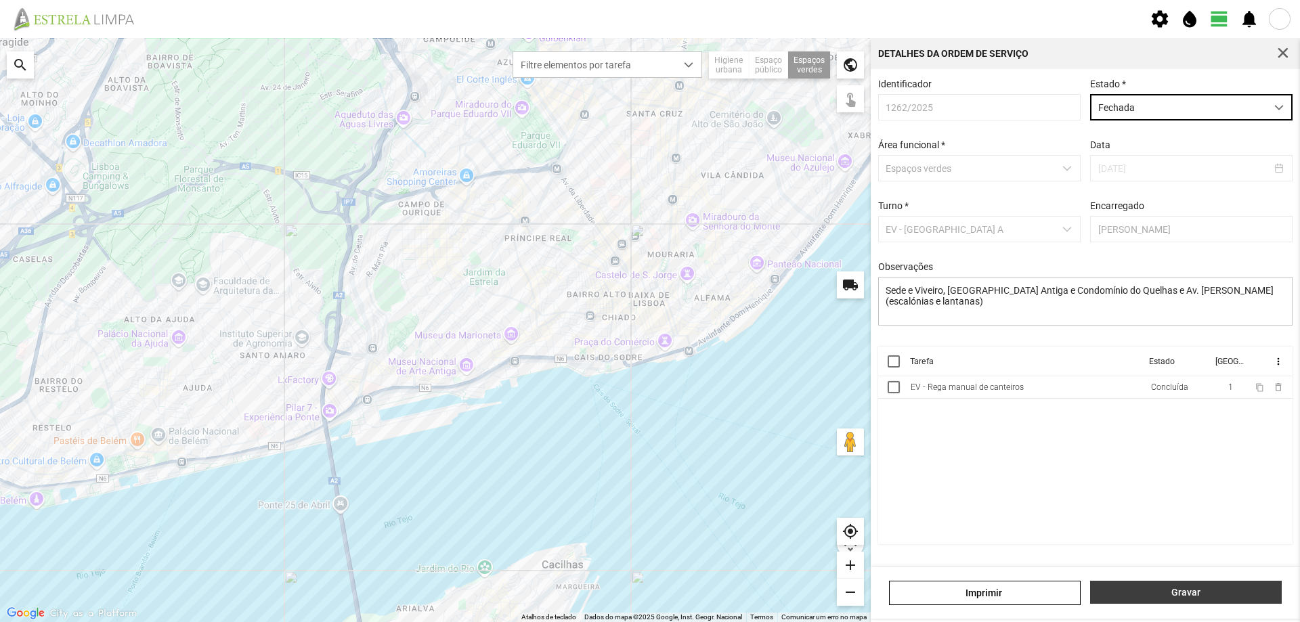
click at [1141, 592] on span "Gravar" at bounding box center [1185, 592] width 177 height 11
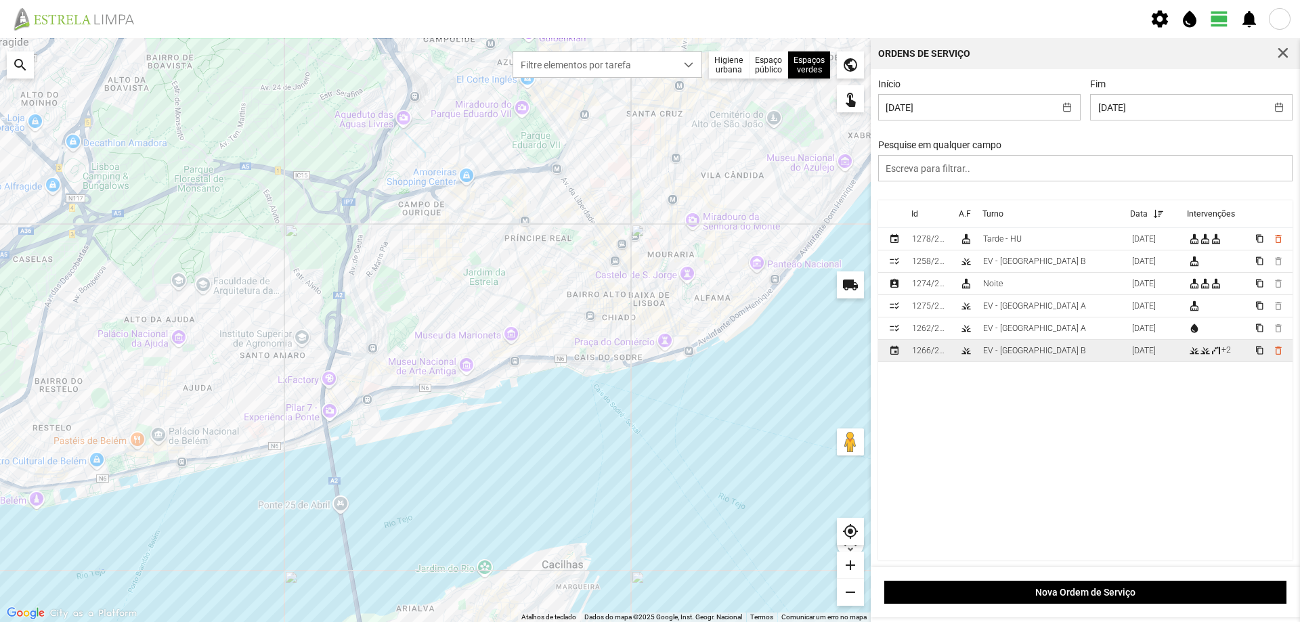
click at [1051, 354] on td "EV - [GEOGRAPHIC_DATA] B" at bounding box center [1052, 351] width 149 height 22
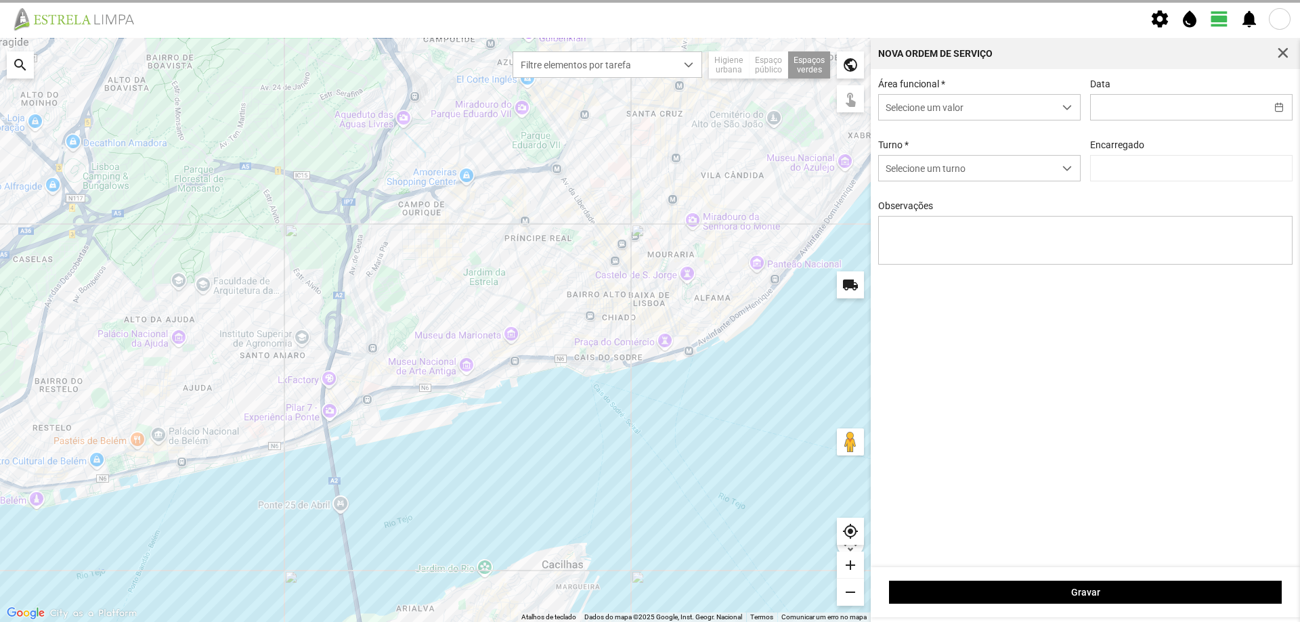
type input "[DATE]"
type textarea "Talude da Assembleia"
type input "[PERSON_NAME]"
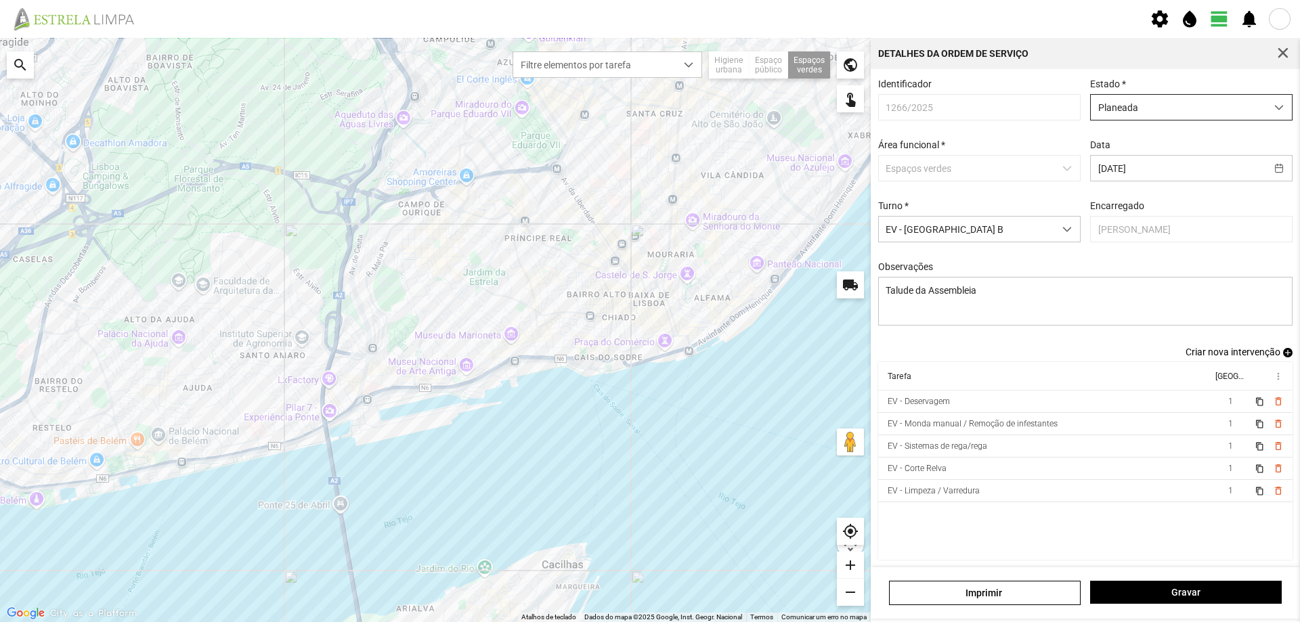
click at [1198, 110] on span "Planeada" at bounding box center [1178, 107] width 175 height 25
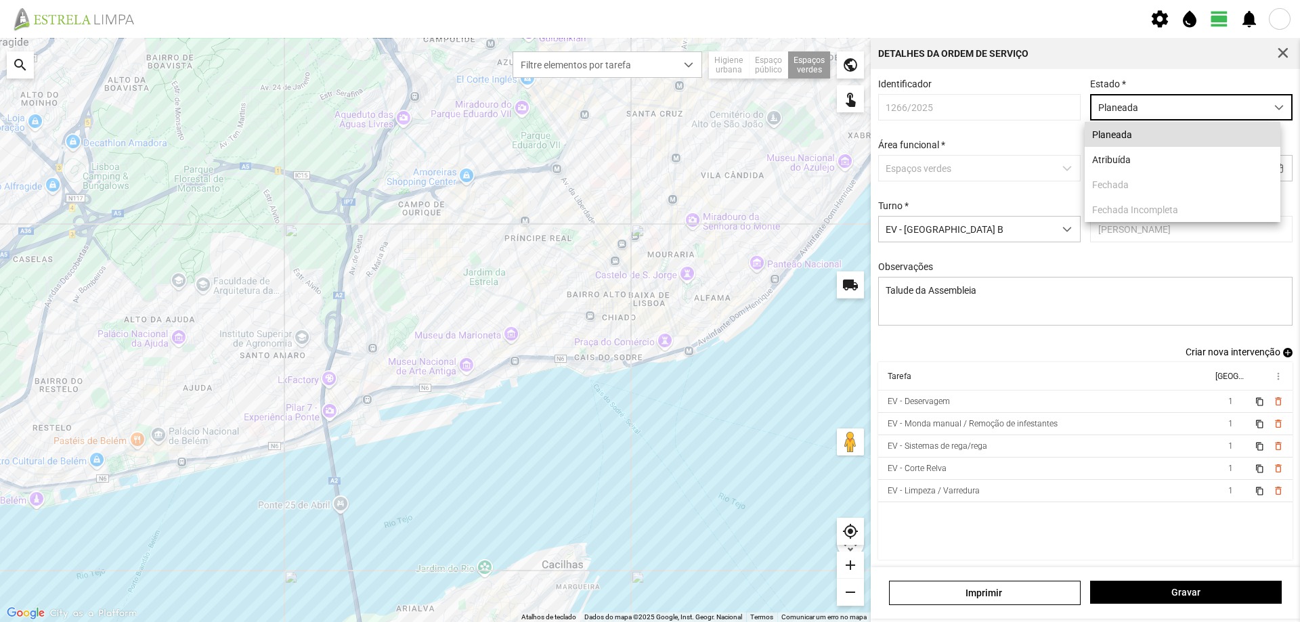
scroll to position [7, 60]
click at [1149, 160] on li "Atribuída" at bounding box center [1183, 159] width 196 height 25
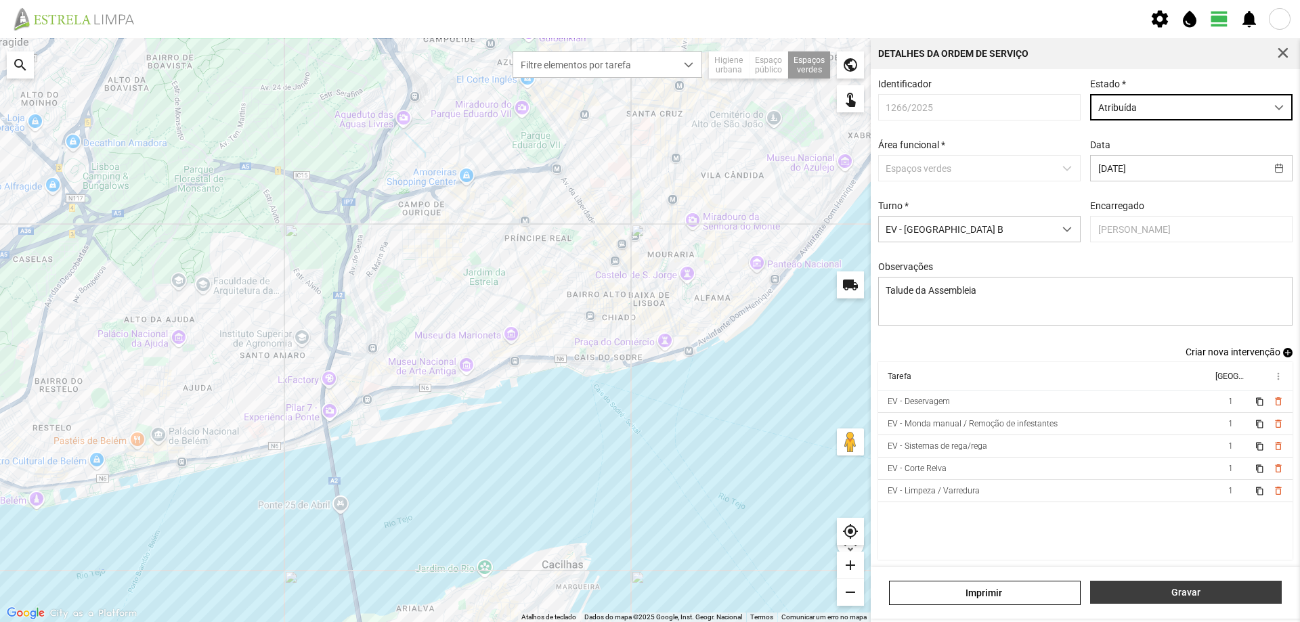
click at [1183, 590] on span "Gravar" at bounding box center [1185, 592] width 177 height 11
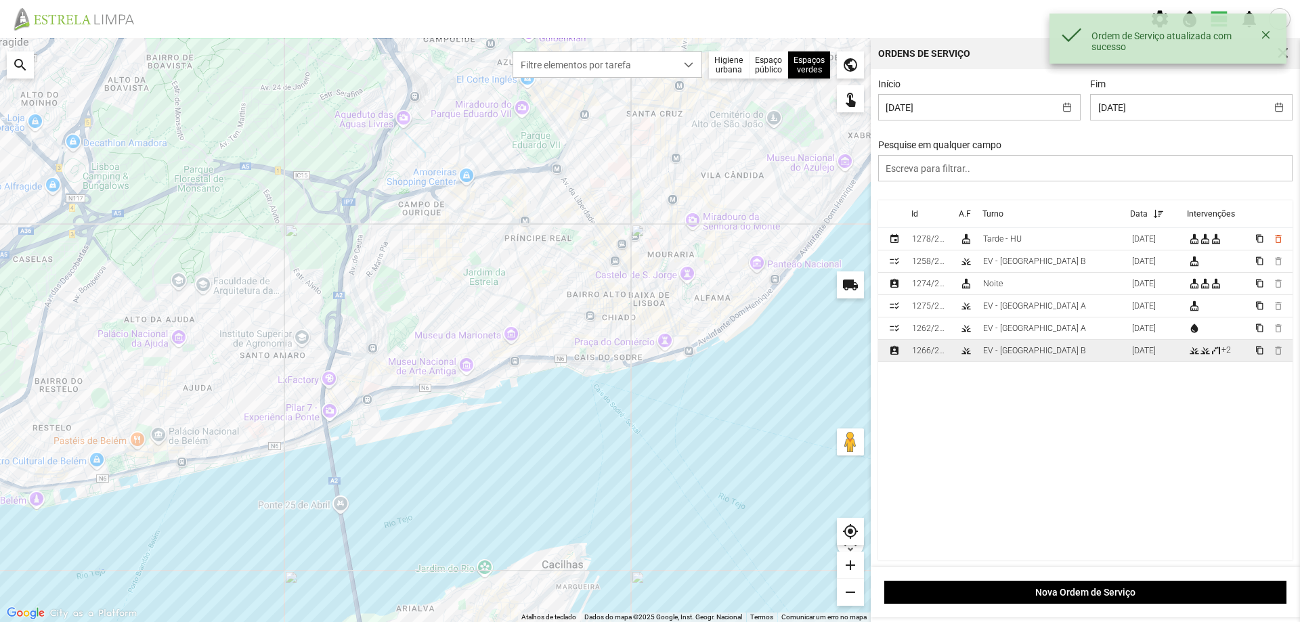
click at [1004, 355] on div "EV - [GEOGRAPHIC_DATA] B" at bounding box center [1034, 350] width 103 height 9
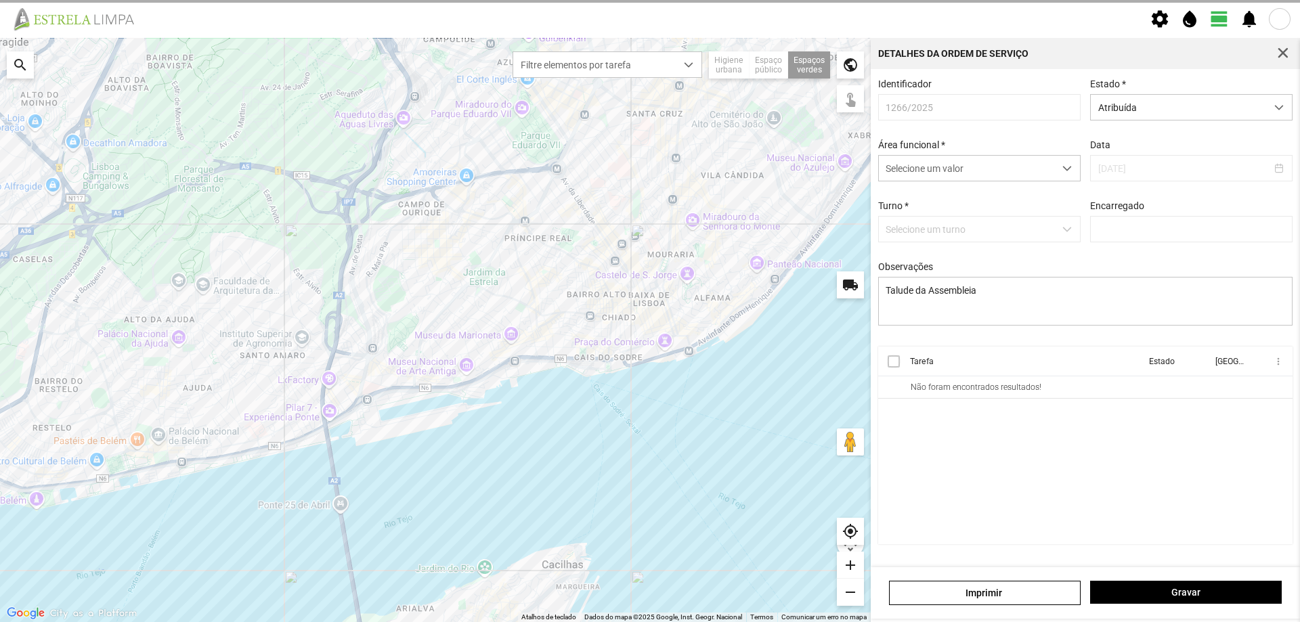
type input "[PERSON_NAME]"
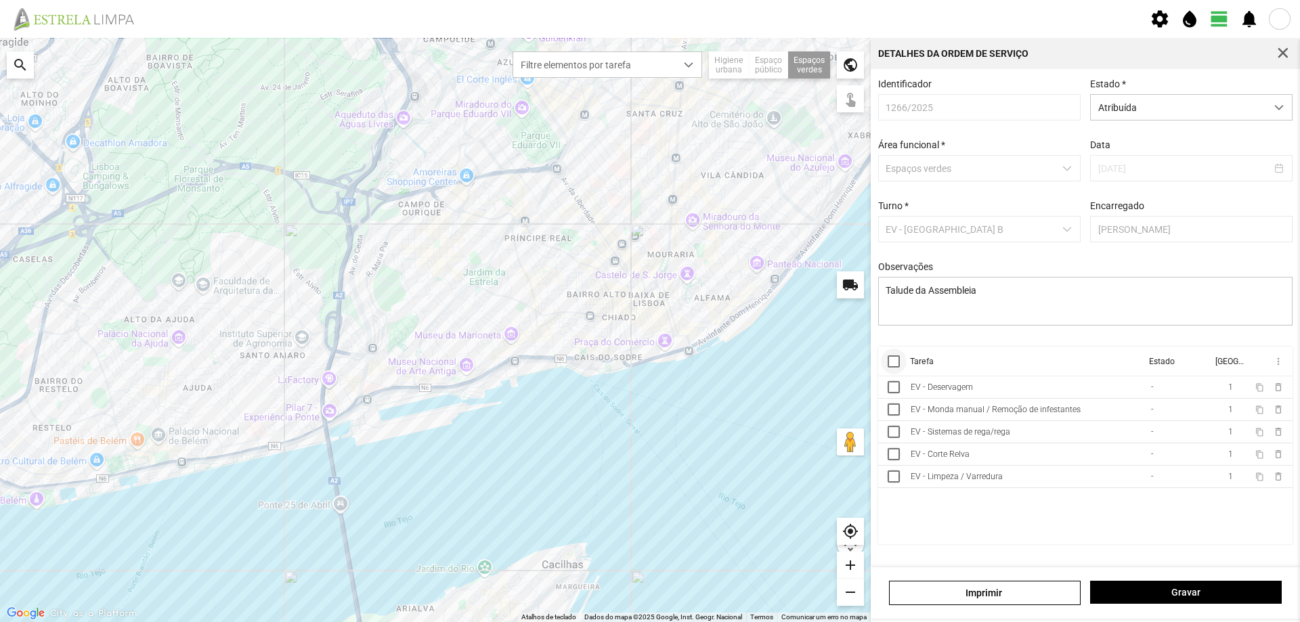
click at [894, 366] on div at bounding box center [894, 361] width 12 height 12
click at [1278, 366] on span "more_vert" at bounding box center [1277, 361] width 11 height 11
click at [1197, 390] on span "Marcar como Concluída" at bounding box center [1206, 388] width 100 height 9
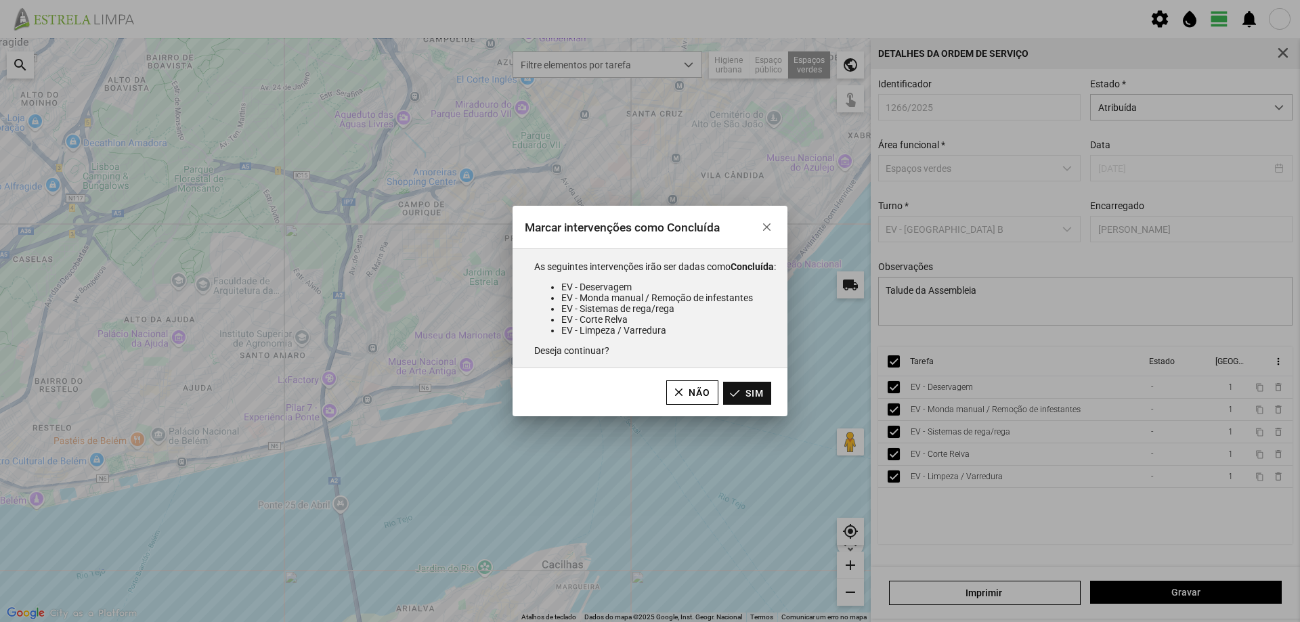
click at [758, 395] on button "Sim" at bounding box center [747, 393] width 48 height 23
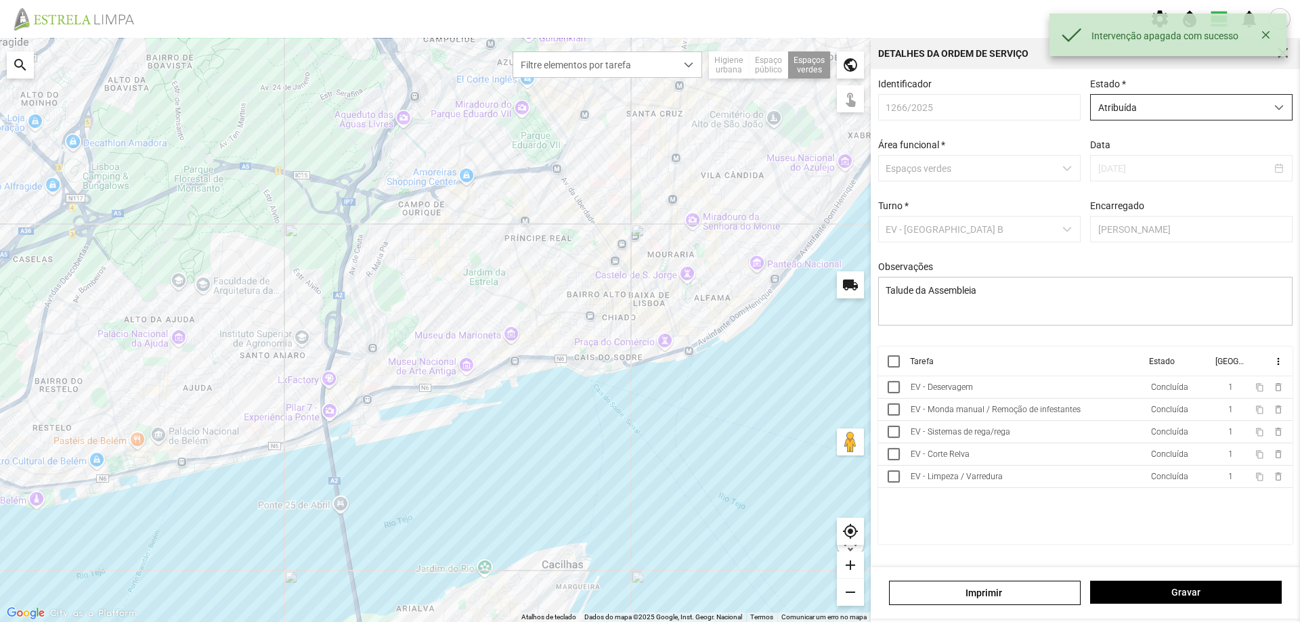
click at [1202, 112] on span "Atribuída" at bounding box center [1178, 107] width 175 height 25
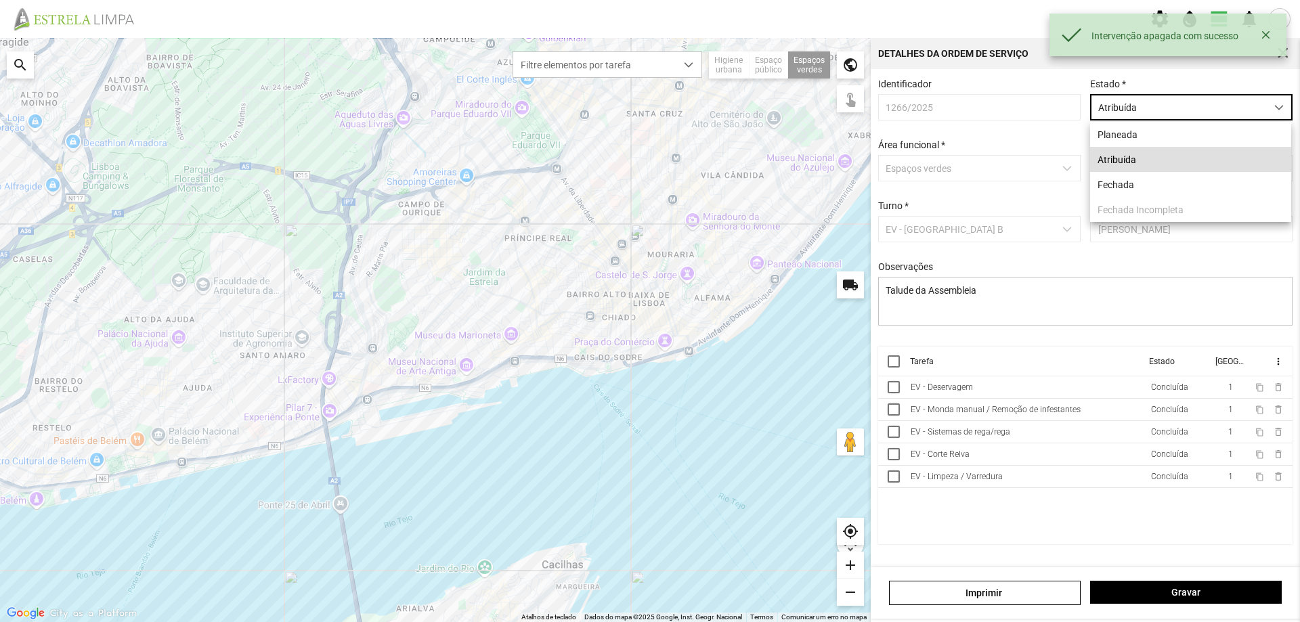
scroll to position [7, 60]
click at [1142, 181] on li "Fechada" at bounding box center [1190, 184] width 201 height 25
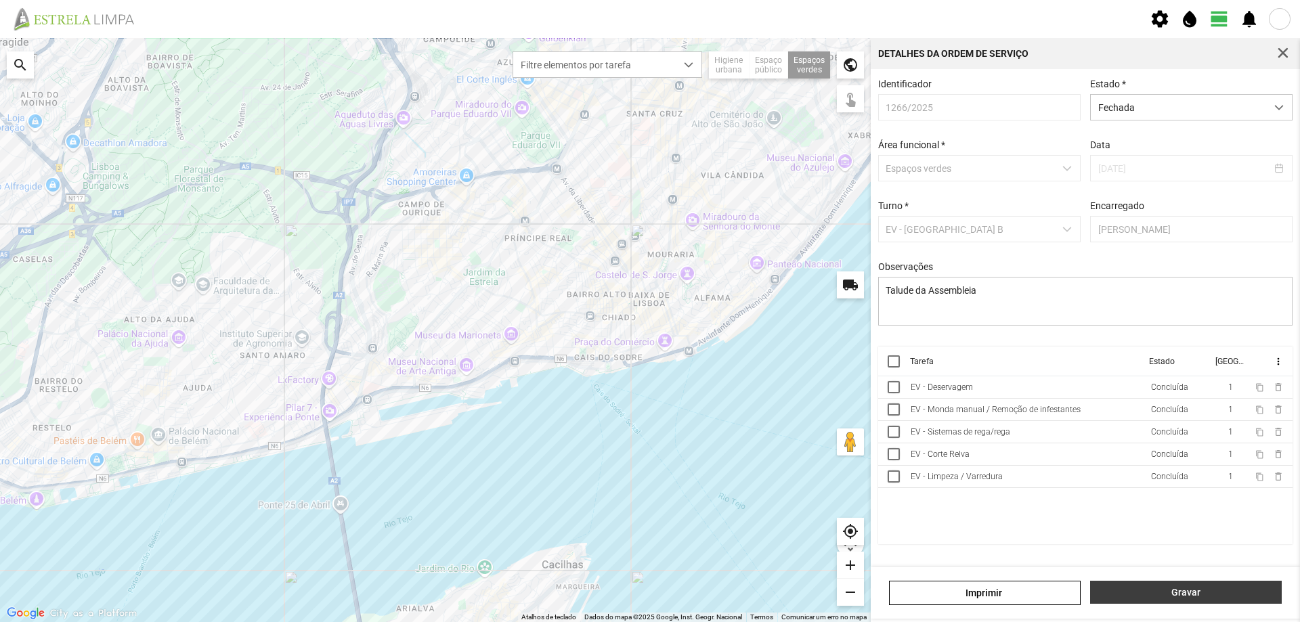
click at [1189, 595] on span "Gravar" at bounding box center [1185, 592] width 177 height 11
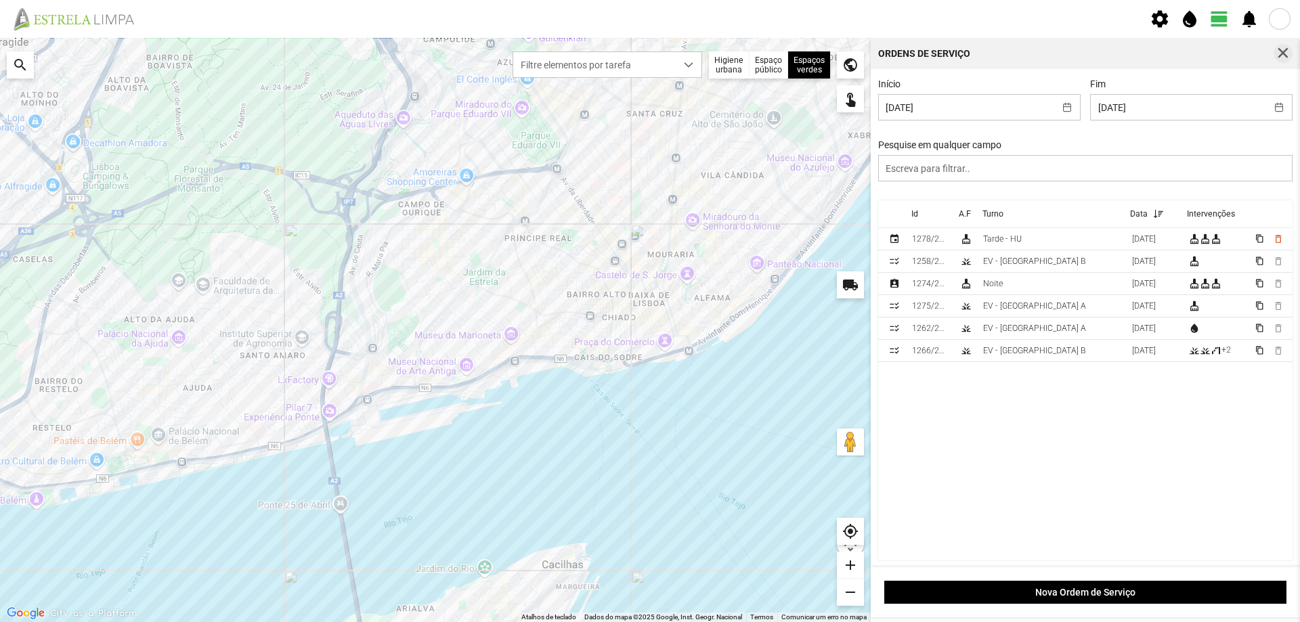
click at [1280, 51] on span "button" at bounding box center [1283, 53] width 12 height 12
